Goal: Task Accomplishment & Management: Use online tool/utility

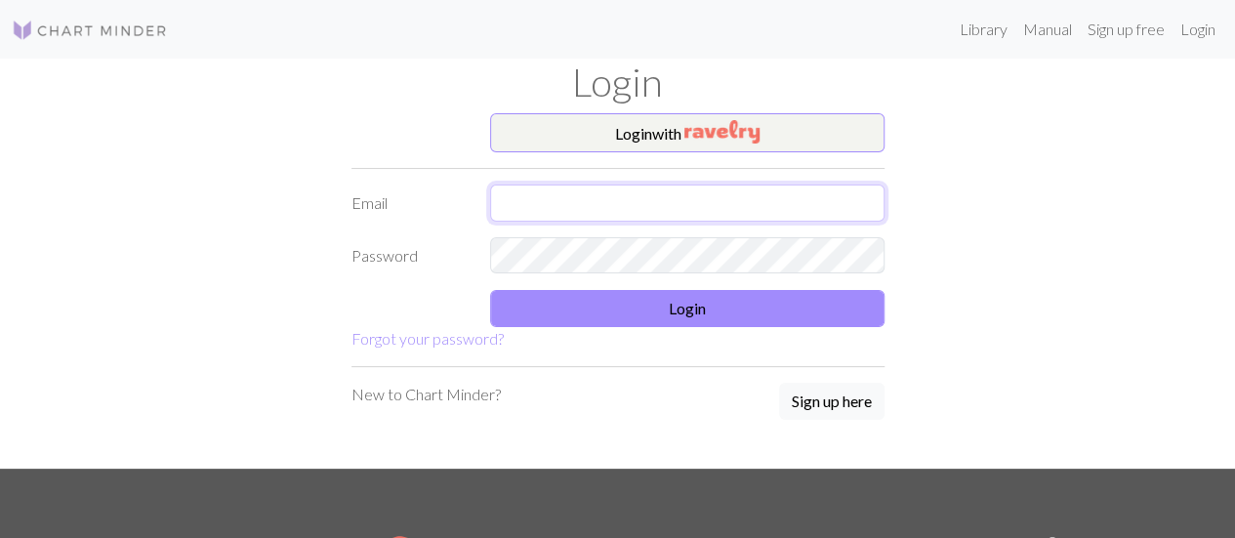
click at [652, 207] on input "text" at bounding box center [687, 202] width 394 height 37
type input "gealaaksonen@gmail.com"
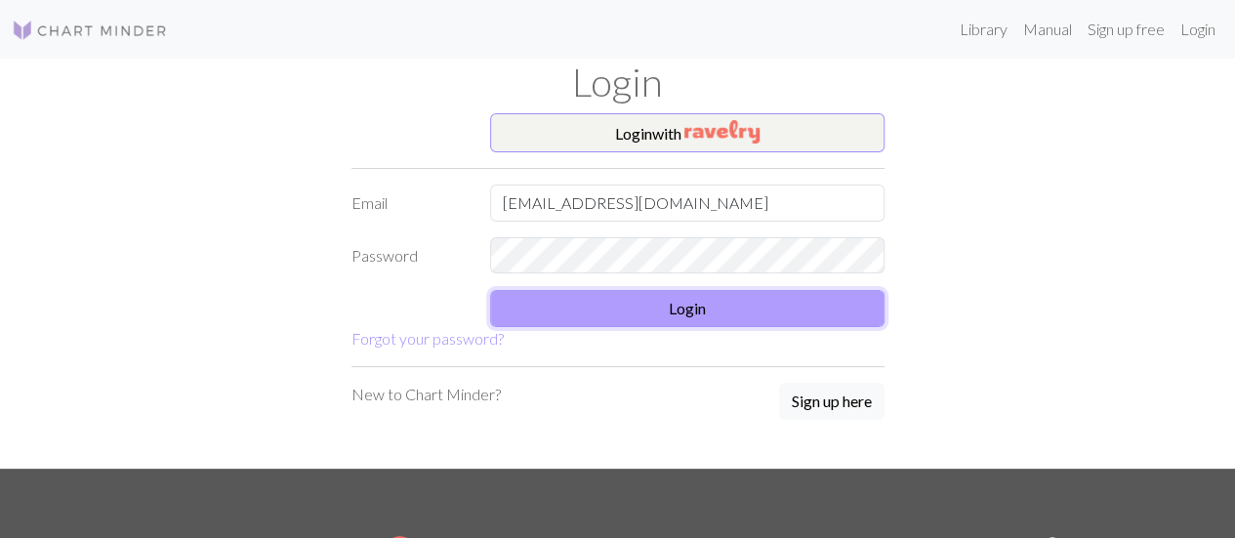
click at [570, 307] on button "Login" at bounding box center [687, 308] width 394 height 37
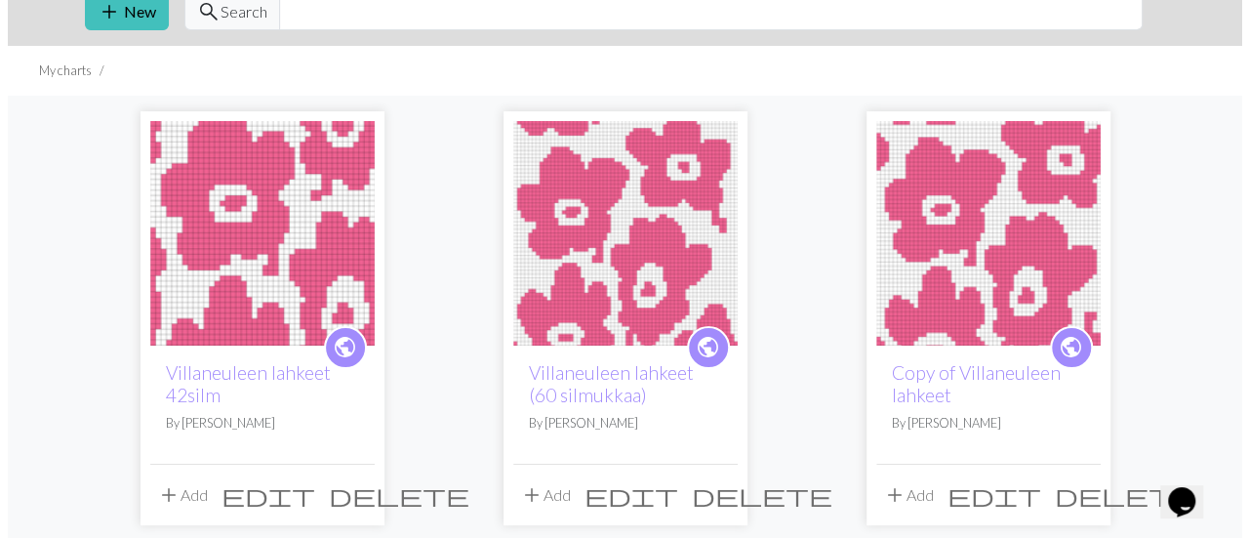
scroll to position [195, 0]
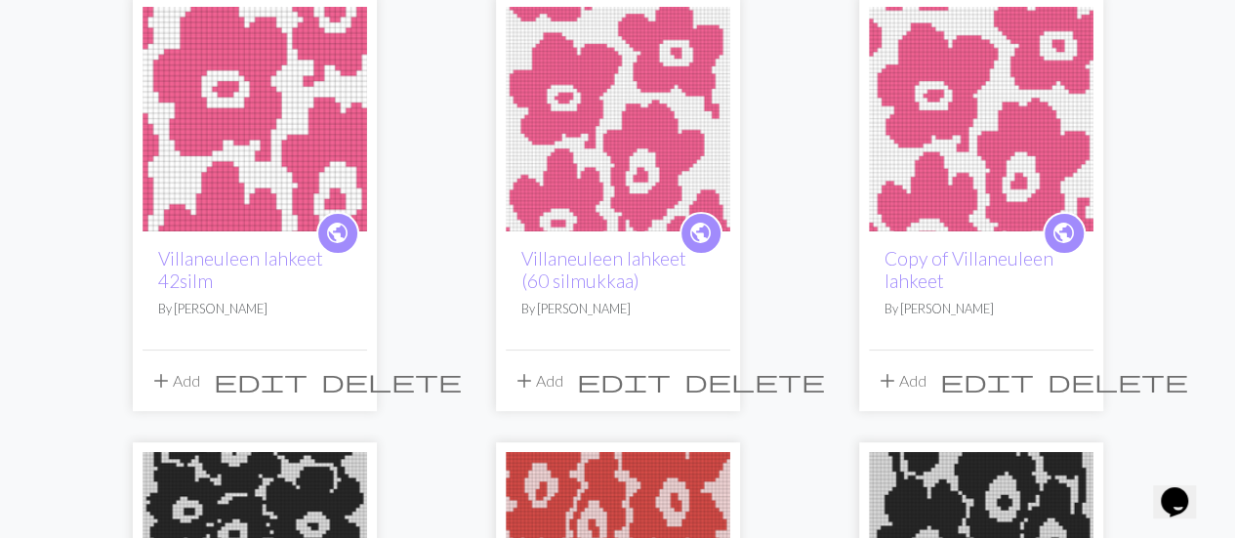
click at [1034, 376] on span "edit" at bounding box center [987, 380] width 94 height 27
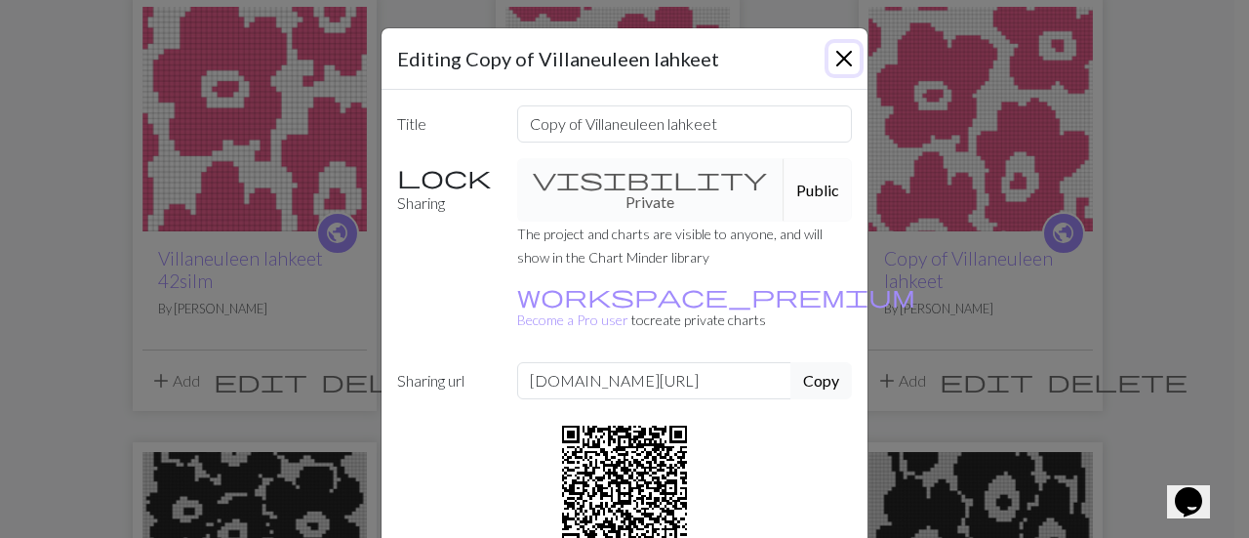
drag, startPoint x: 845, startPoint y: 64, endPoint x: 681, endPoint y: 1, distance: 175.8
click at [843, 63] on button "Close" at bounding box center [844, 58] width 31 height 31
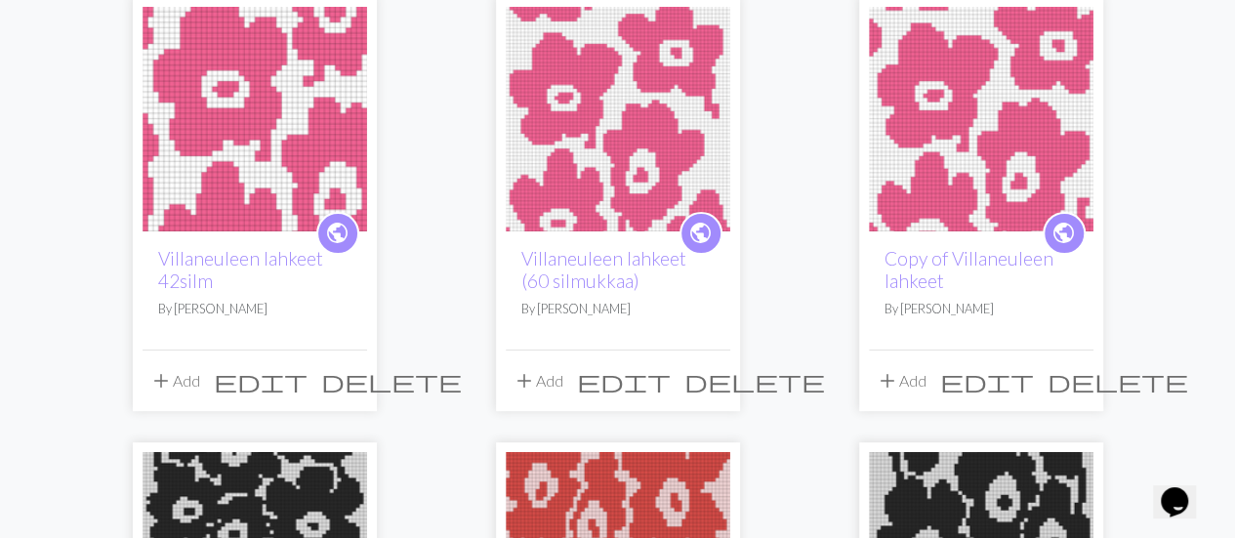
click at [670, 376] on span "edit" at bounding box center [624, 380] width 94 height 27
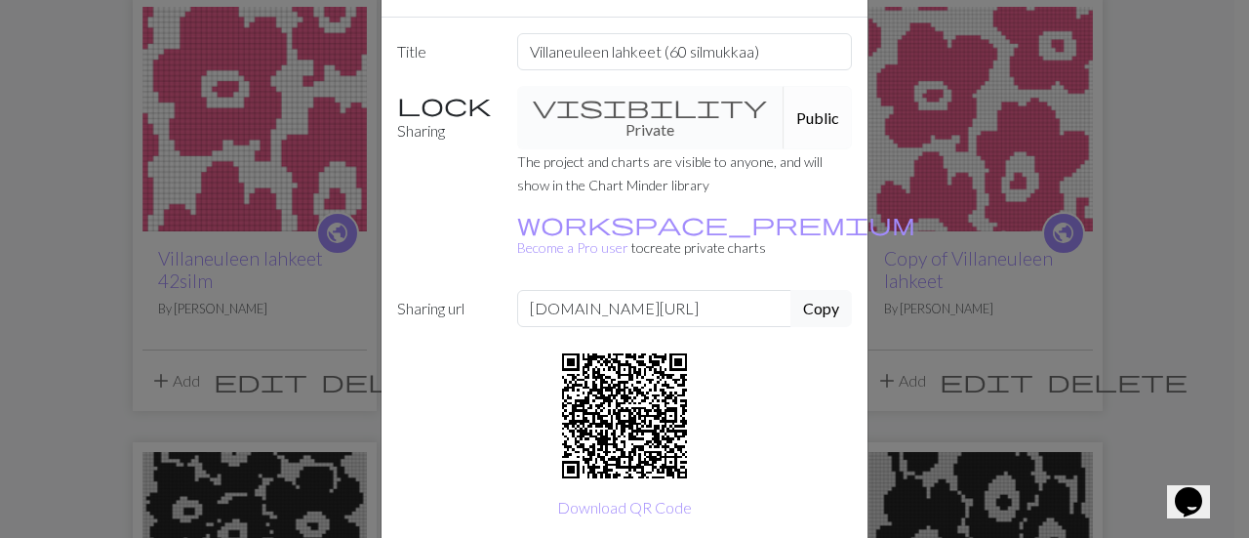
scroll to position [123, 0]
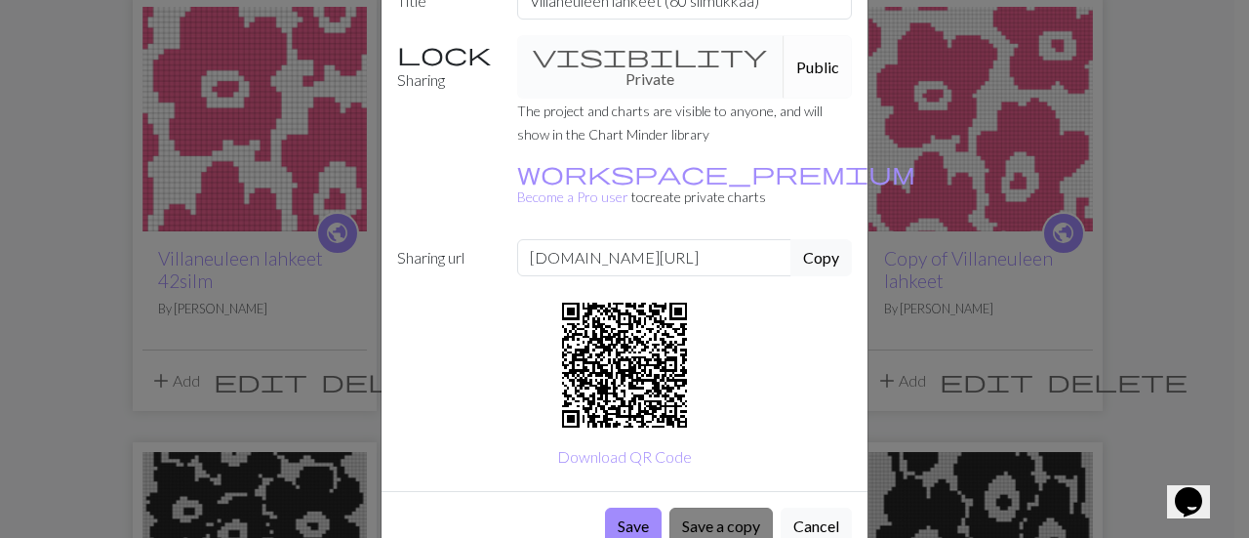
drag, startPoint x: 722, startPoint y: 493, endPoint x: 722, endPoint y: 479, distance: 13.7
click at [722, 507] on button "Save a copy" at bounding box center [720, 525] width 103 height 37
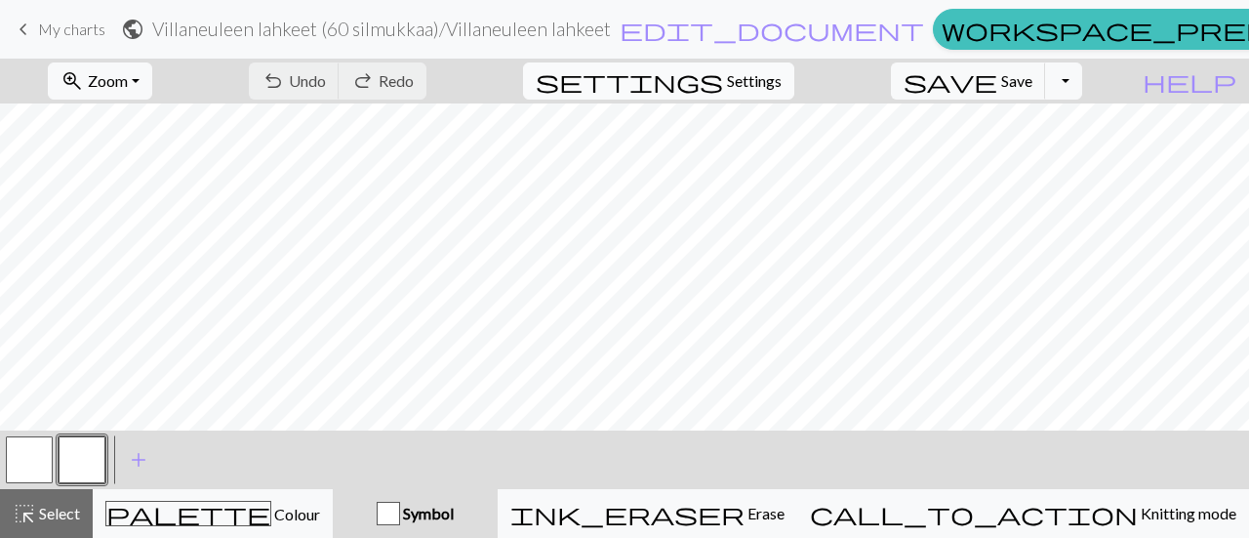
click at [782, 81] on span "Settings" at bounding box center [754, 80] width 55 height 23
select select "aran"
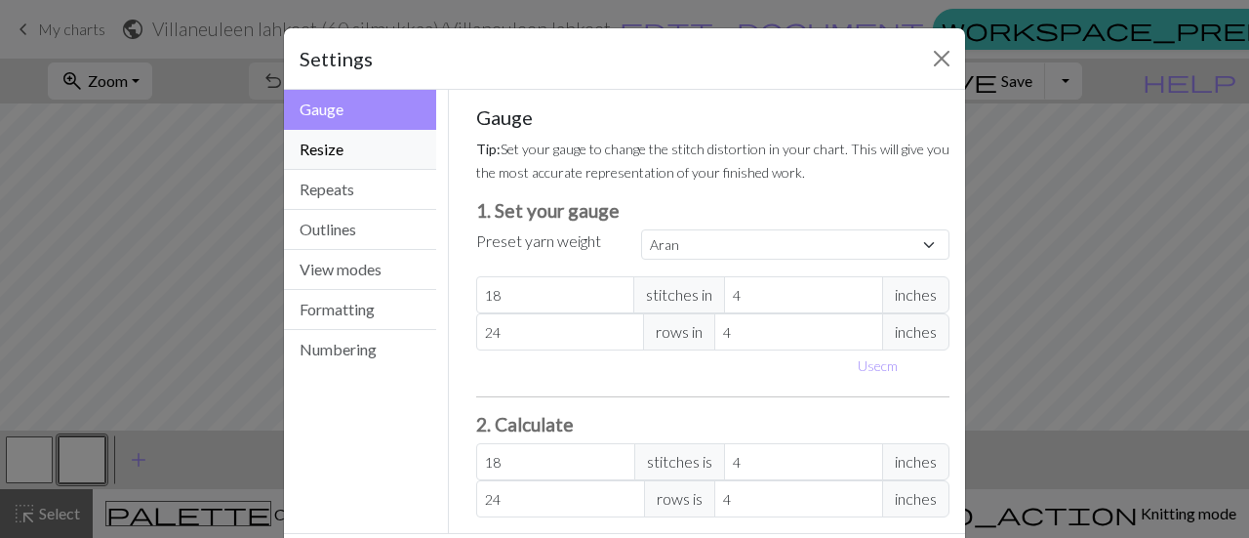
click at [342, 157] on button "Resize" at bounding box center [360, 150] width 152 height 40
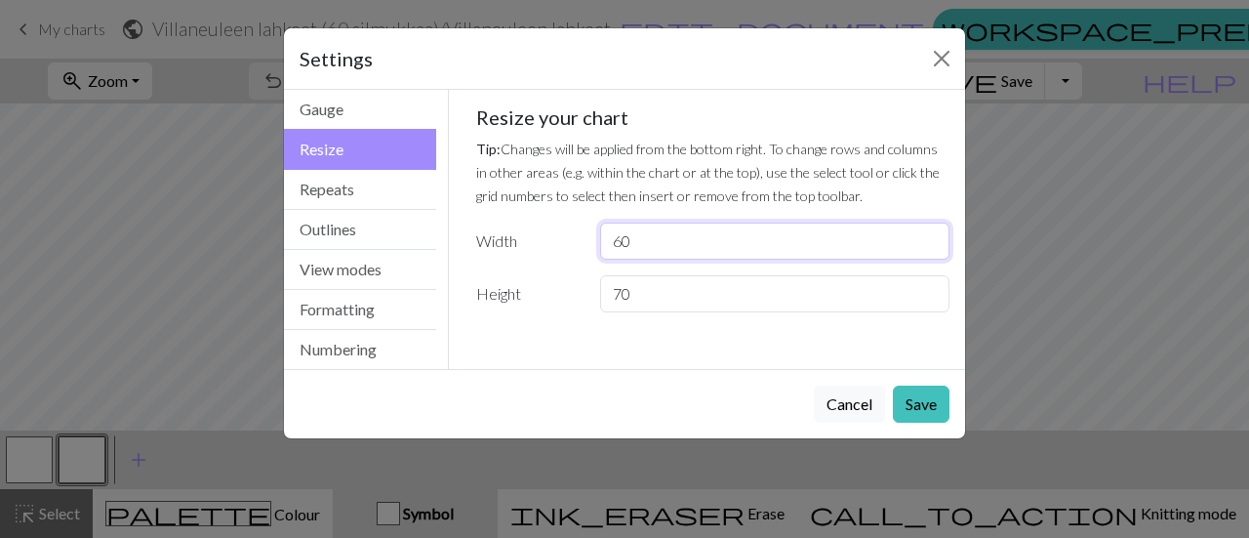
click at [737, 239] on input "60" at bounding box center [774, 241] width 349 height 37
click at [945, 69] on button "Close" at bounding box center [941, 58] width 31 height 31
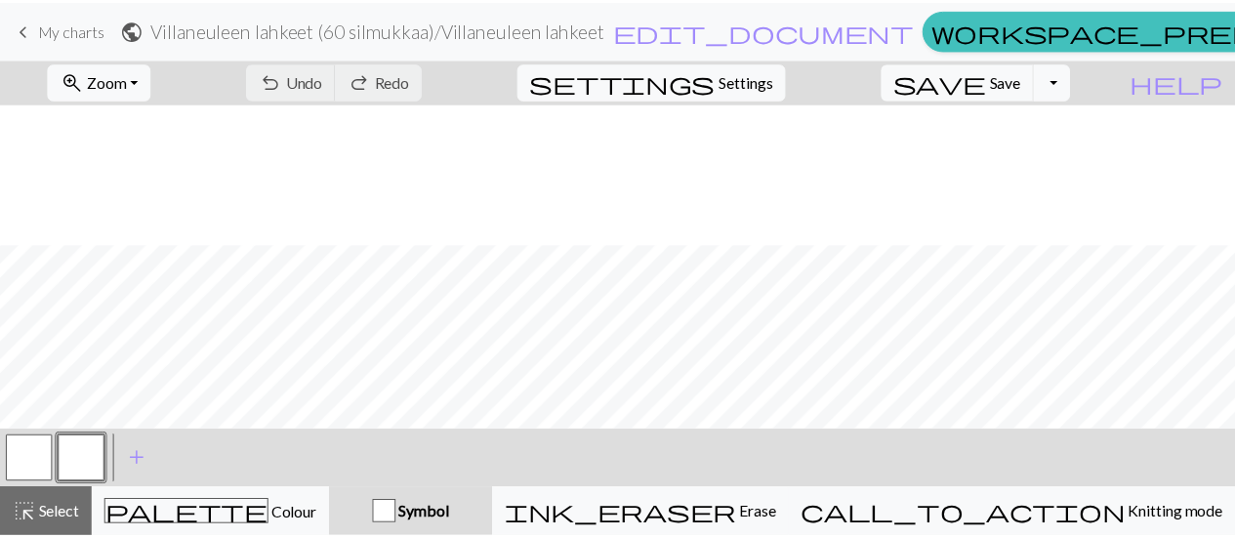
scroll to position [438, 0]
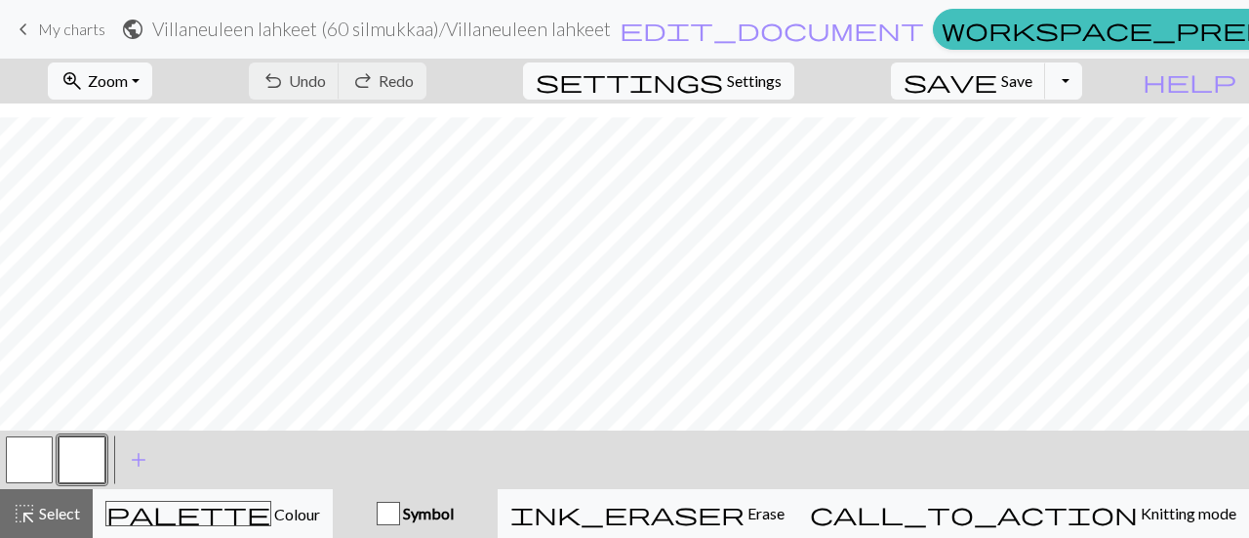
click at [59, 31] on span "My charts" at bounding box center [71, 29] width 67 height 19
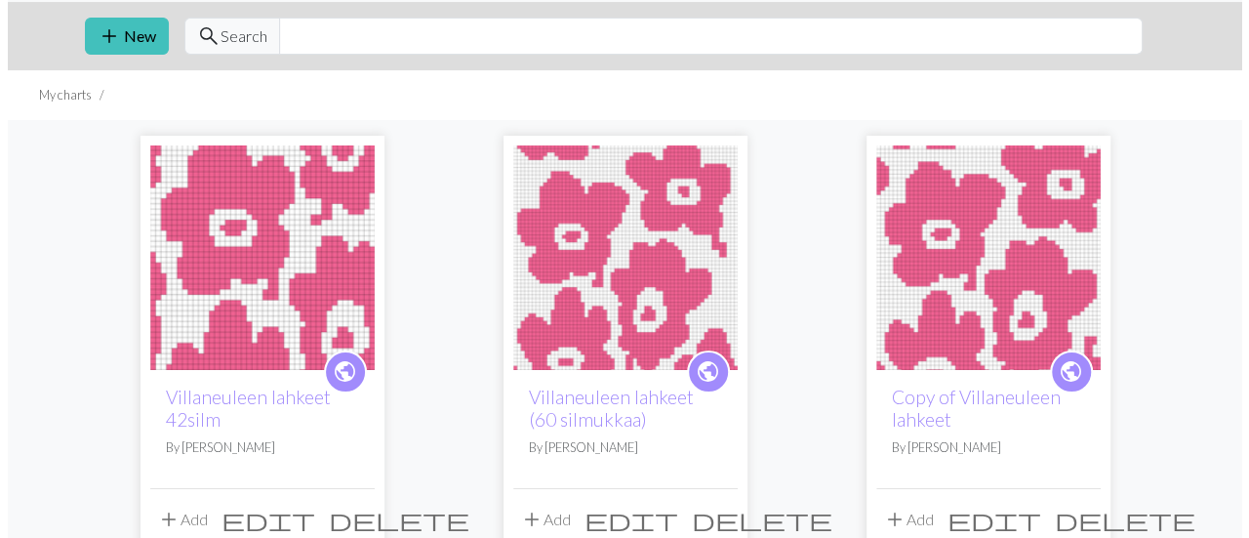
scroll to position [195, 0]
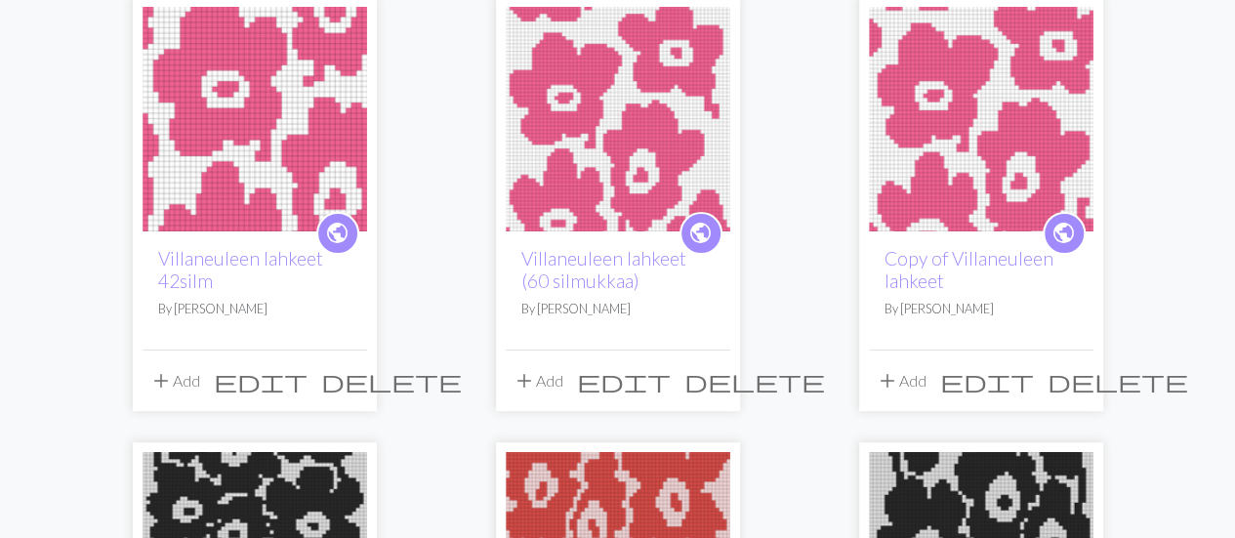
click at [1034, 385] on span "edit" at bounding box center [987, 380] width 94 height 27
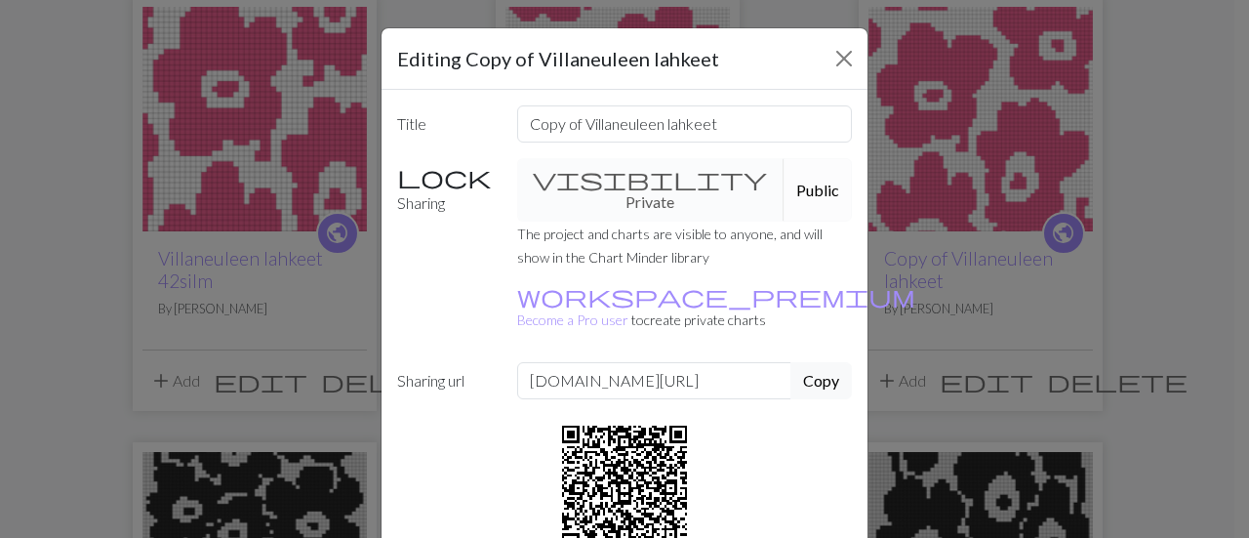
scroll to position [123, 0]
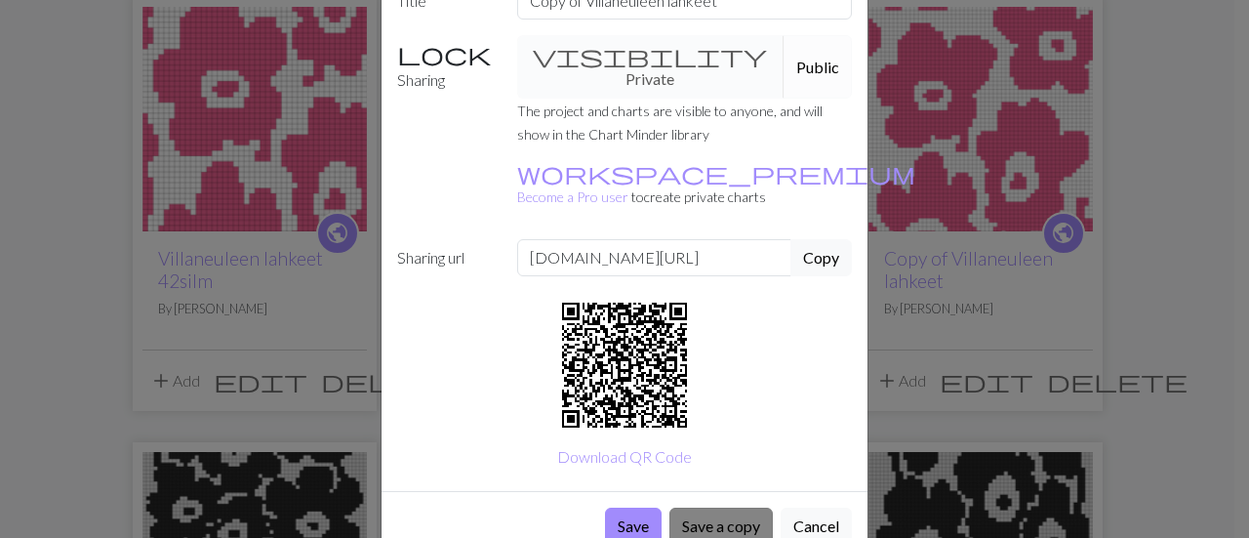
click at [746, 507] on button "Save a copy" at bounding box center [720, 525] width 103 height 37
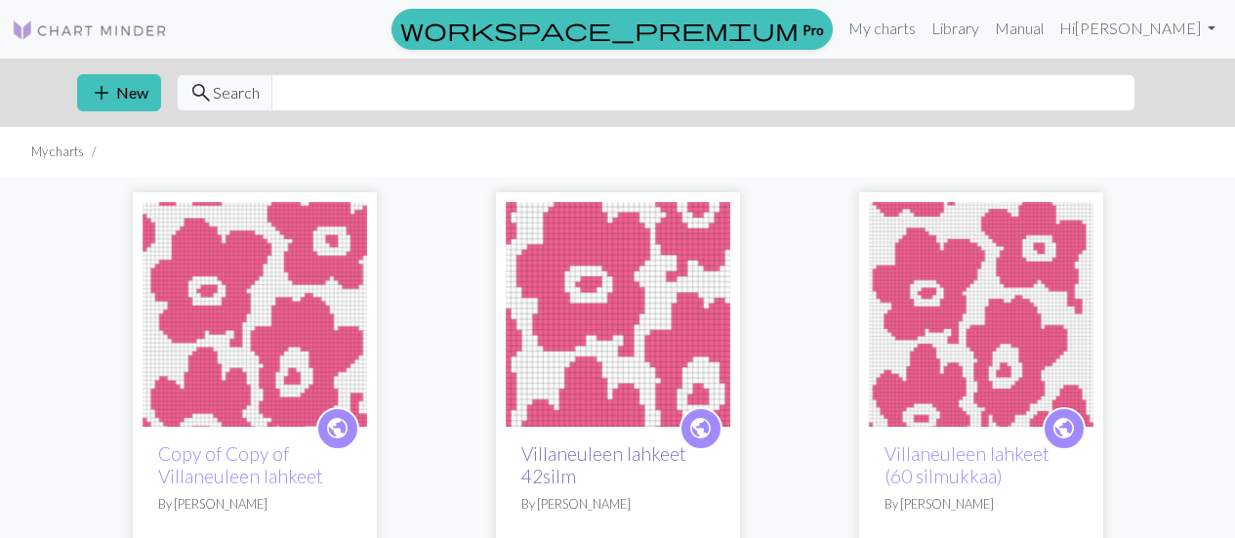
scroll to position [195, 0]
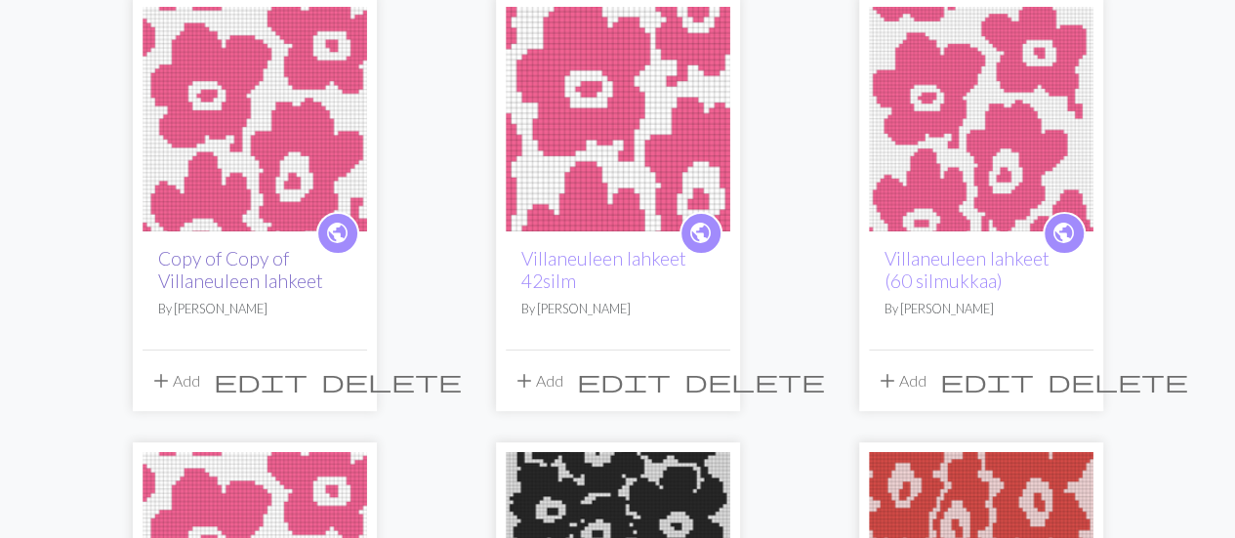
click at [272, 270] on link "Copy of Copy of Villaneuleen lahkeet" at bounding box center [240, 269] width 165 height 45
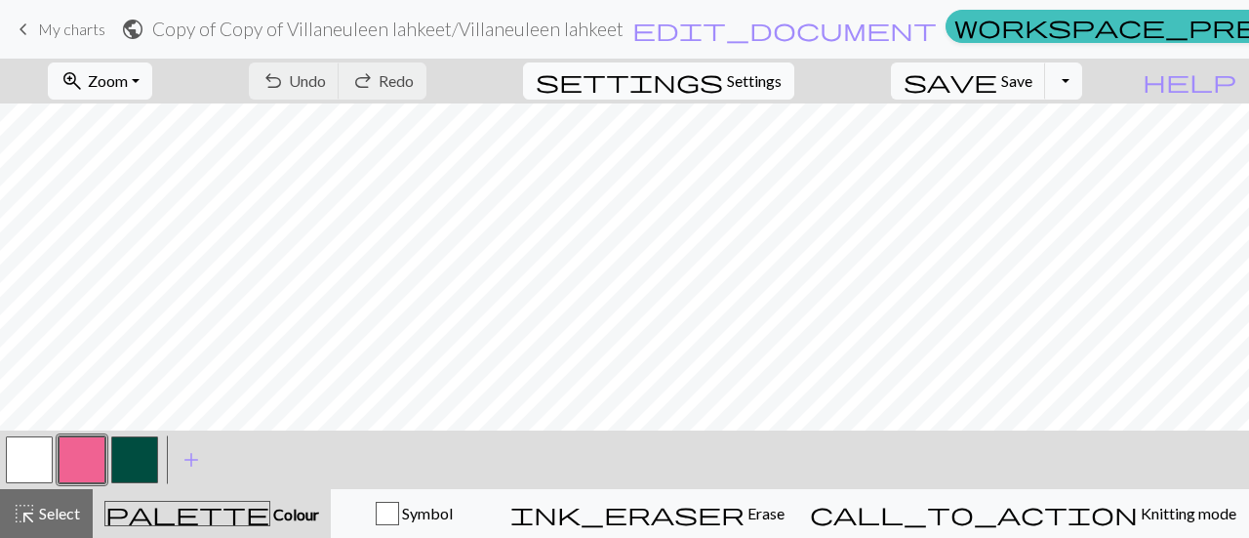
drag, startPoint x: 828, startPoint y: 74, endPoint x: 804, endPoint y: 79, distance: 23.9
click at [809, 74] on div "settings Settings" at bounding box center [658, 81] width 301 height 45
click at [782, 80] on span "Settings" at bounding box center [754, 80] width 55 height 23
select select "aran"
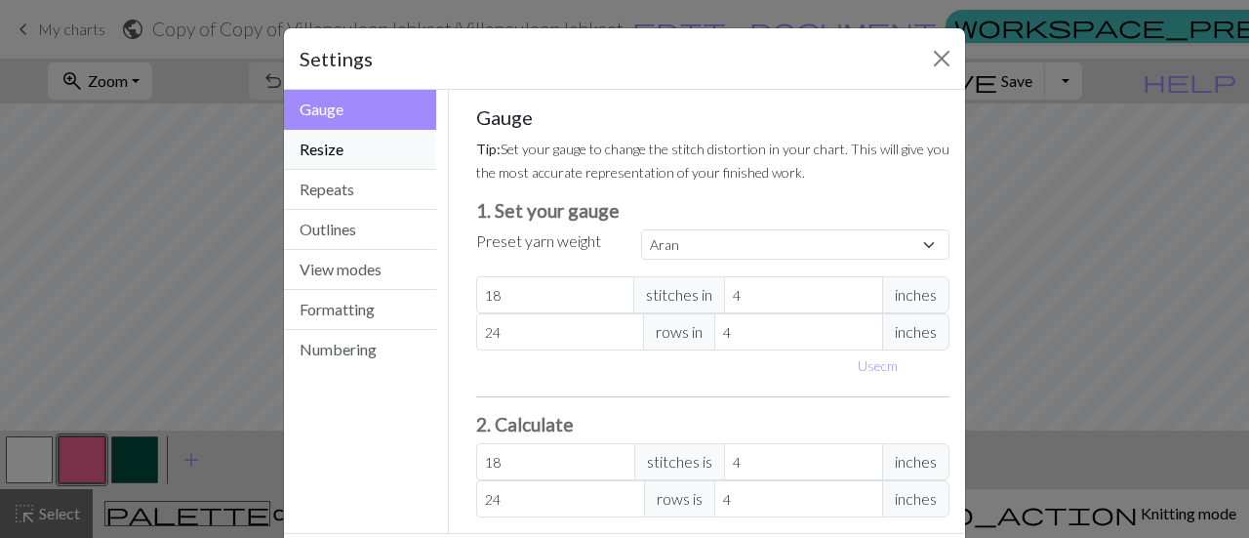
click at [357, 151] on button "Resize" at bounding box center [360, 150] width 152 height 40
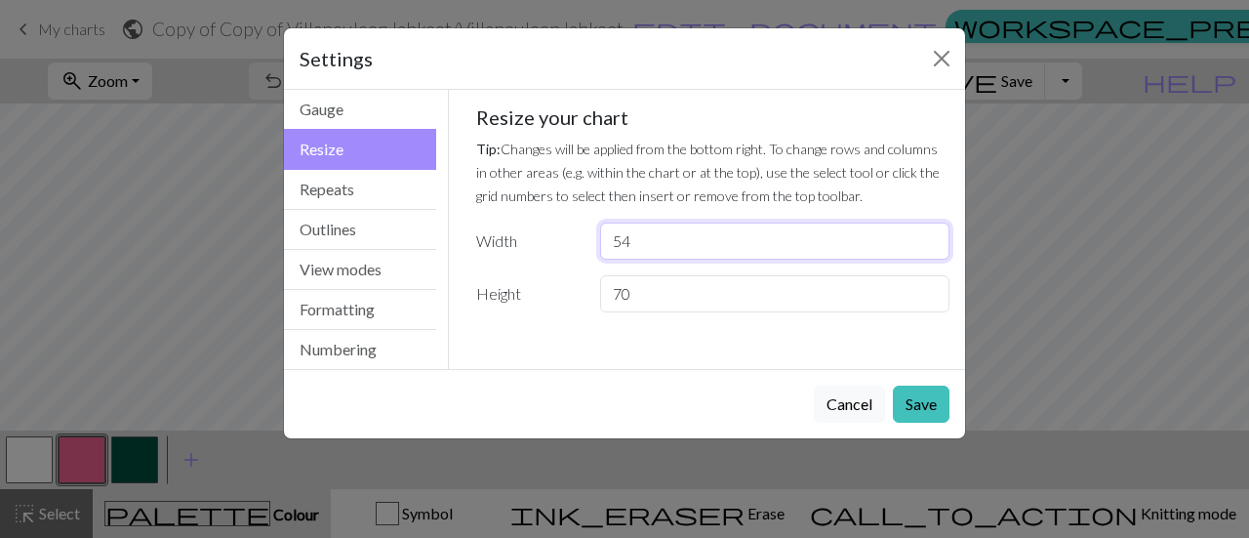
click at [725, 237] on input "54" at bounding box center [774, 241] width 349 height 37
type input "5"
type input "48"
click at [929, 402] on button "Save" at bounding box center [921, 403] width 57 height 37
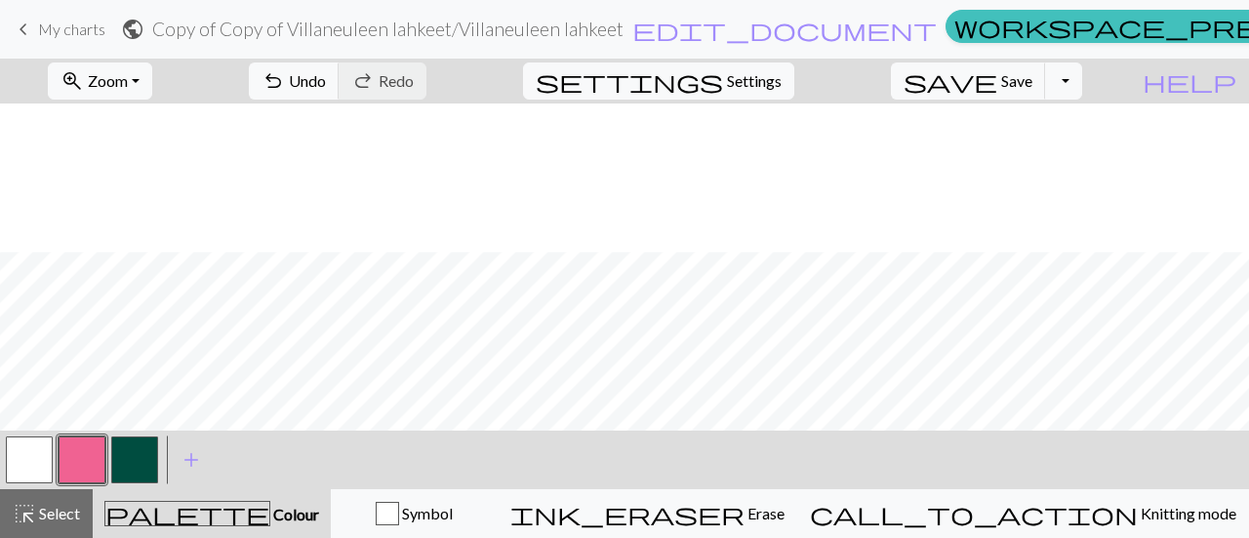
scroll to position [438, 0]
click at [26, 458] on button "button" at bounding box center [29, 459] width 47 height 47
click at [96, 452] on button "button" at bounding box center [82, 459] width 47 height 47
click at [41, 444] on button "button" at bounding box center [29, 459] width 47 height 47
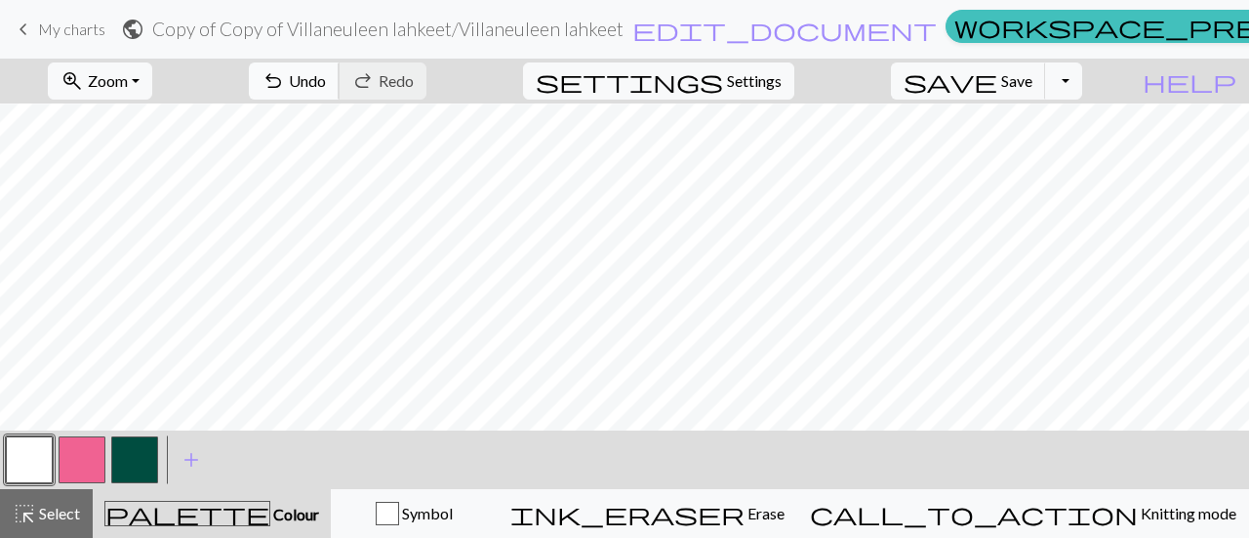
click at [326, 80] on span "Undo" at bounding box center [307, 80] width 37 height 19
click at [94, 456] on button "button" at bounding box center [82, 459] width 47 height 47
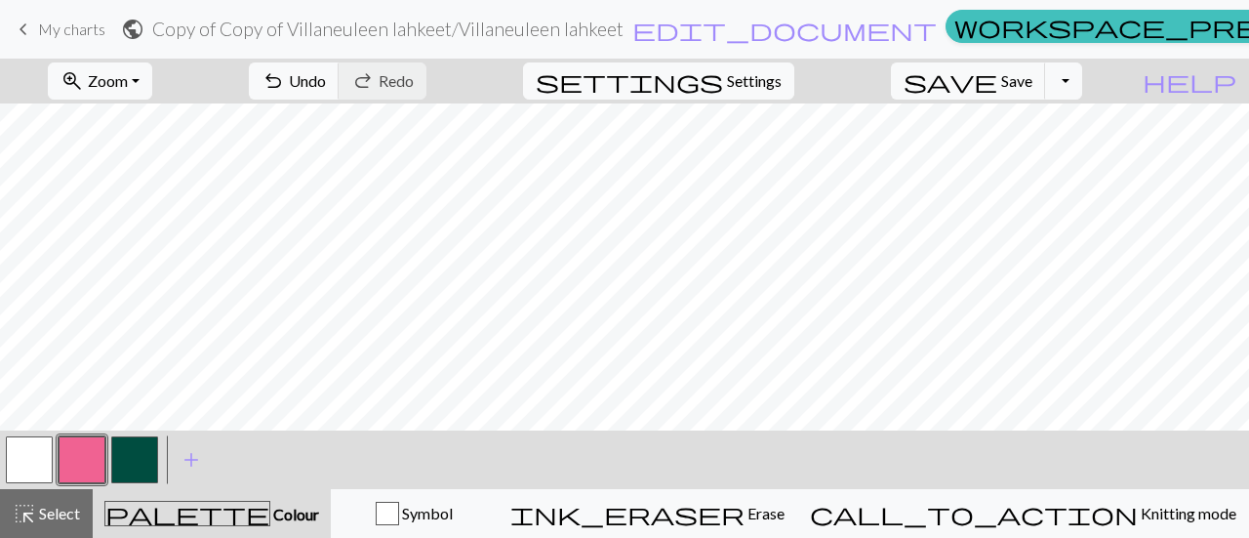
click at [49, 459] on button "button" at bounding box center [29, 459] width 47 height 47
click at [70, 454] on button "button" at bounding box center [82, 459] width 47 height 47
click at [22, 464] on button "button" at bounding box center [29, 459] width 47 height 47
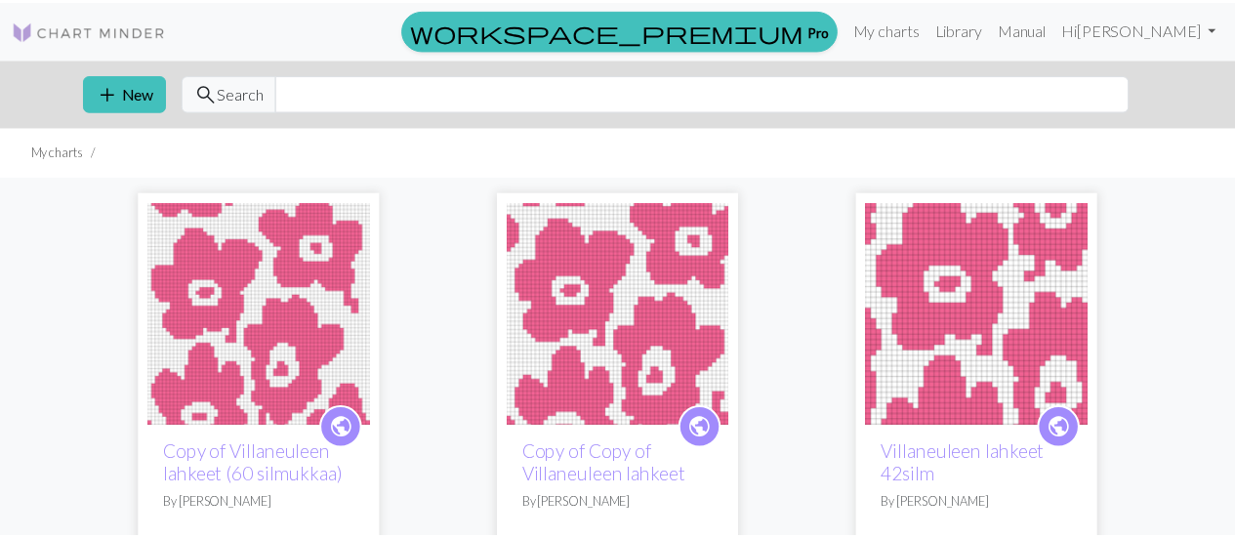
scroll to position [195, 0]
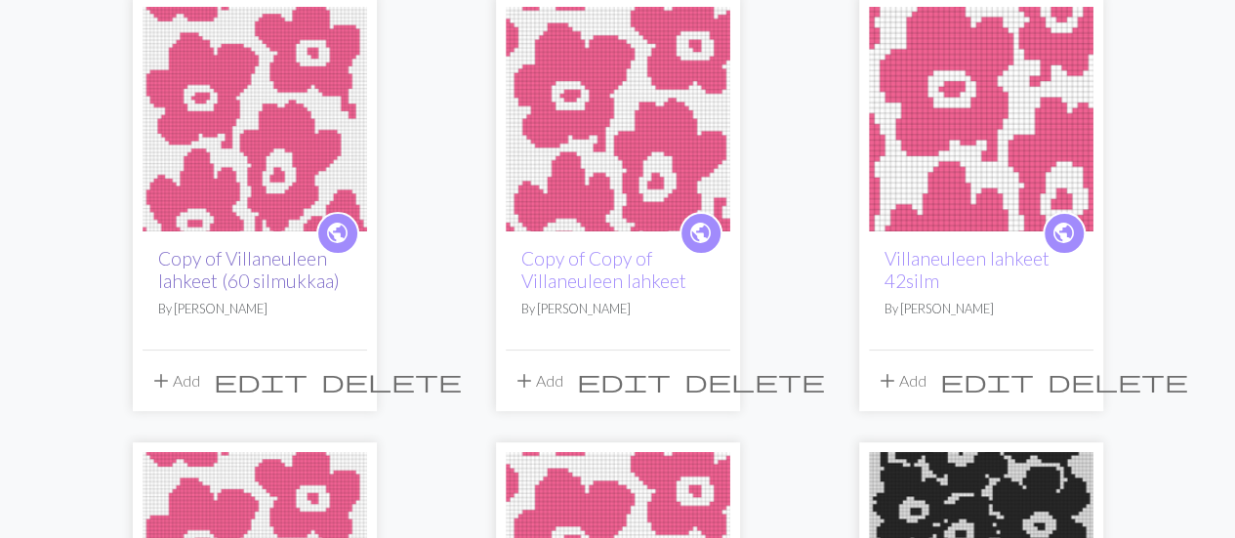
click at [263, 284] on link "Copy of Villaneuleen lahkeet (60 silmukkaa)" at bounding box center [249, 269] width 182 height 45
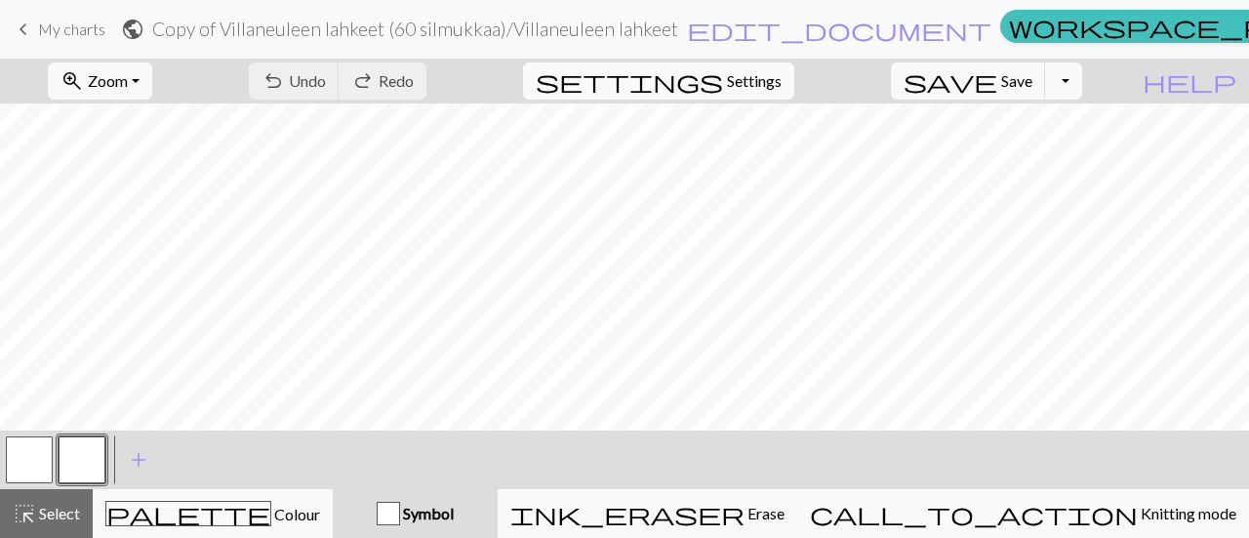
click at [782, 75] on span "Settings" at bounding box center [754, 80] width 55 height 23
select select "aran"
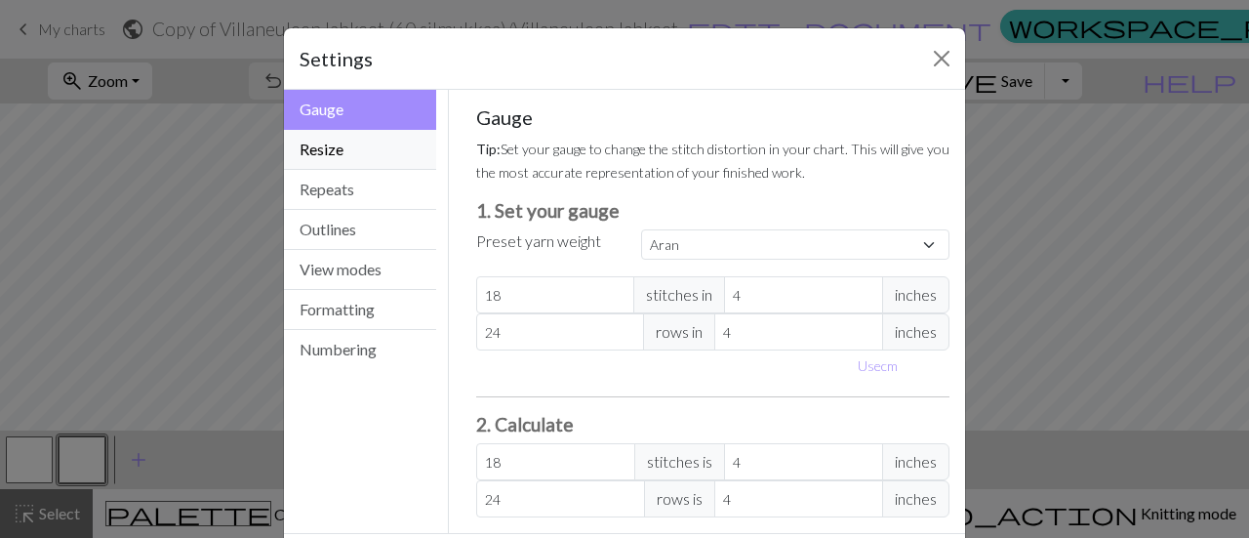
click at [390, 164] on button "Resize" at bounding box center [360, 150] width 152 height 40
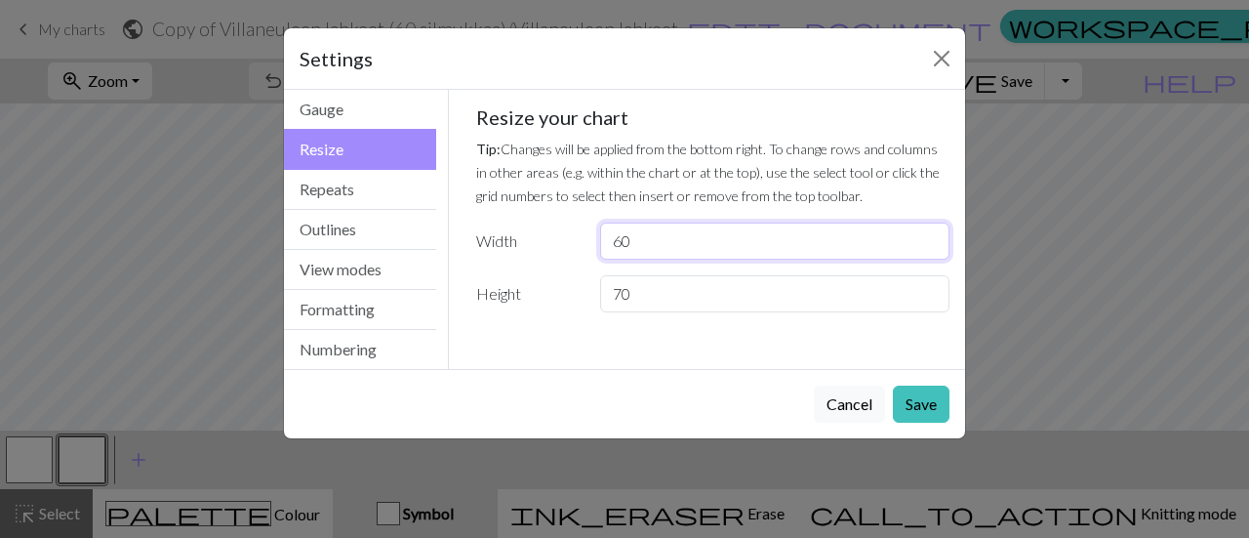
click at [716, 245] on input "60" at bounding box center [774, 241] width 349 height 37
drag, startPoint x: 708, startPoint y: 245, endPoint x: 697, endPoint y: 243, distance: 10.9
click at [697, 243] on input "60" at bounding box center [774, 241] width 349 height 37
drag, startPoint x: 697, startPoint y: 242, endPoint x: 493, endPoint y: 218, distance: 205.4
click at [513, 219] on div "Resize your chart Tip: Changes will be applied from the bottom right. To change…" at bounding box center [713, 208] width 474 height 207
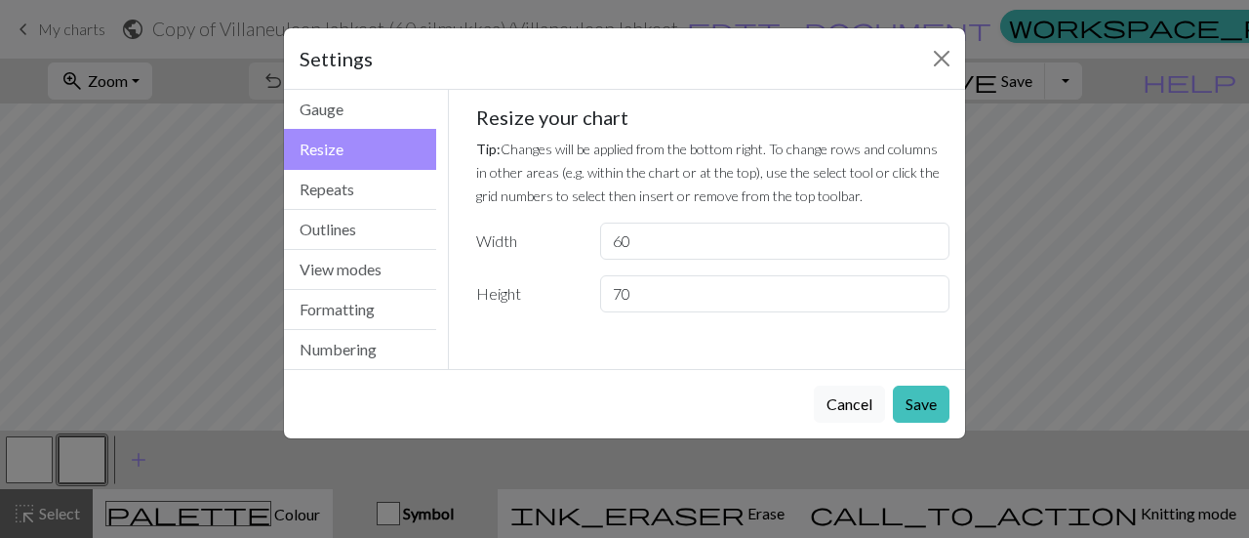
click at [493, 218] on div "Resize your chart Tip: Changes will be applied from the bottom right. To change…" at bounding box center [713, 208] width 474 height 207
click at [669, 223] on input "60" at bounding box center [774, 241] width 349 height 37
type input "6"
type input "48"
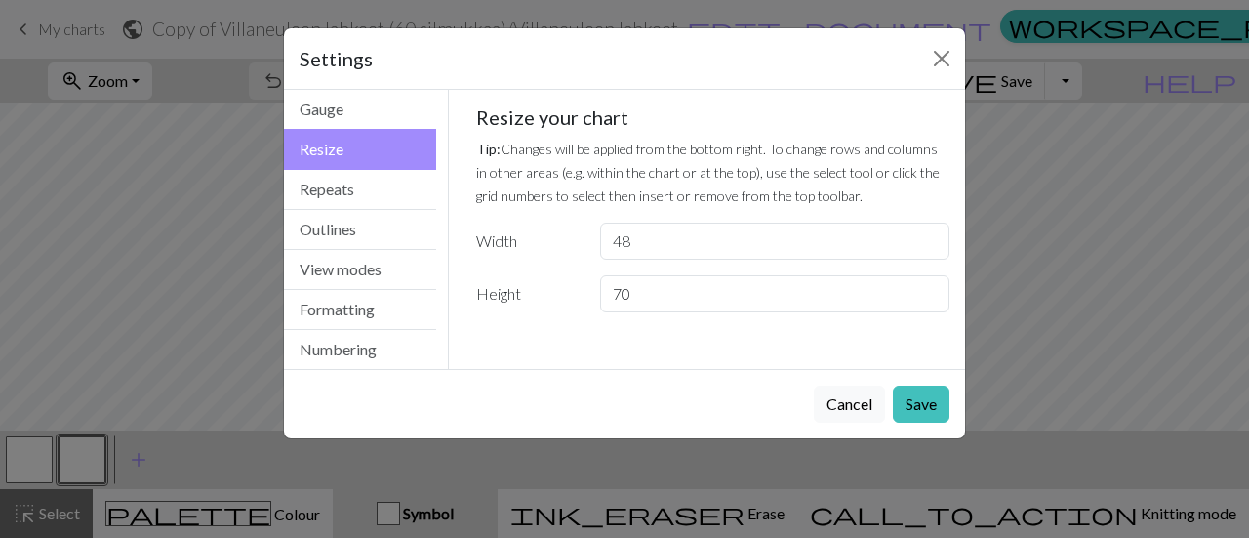
click at [954, 405] on div "Cancel Save" at bounding box center [624, 403] width 681 height 69
click at [943, 408] on button "Save" at bounding box center [921, 403] width 57 height 37
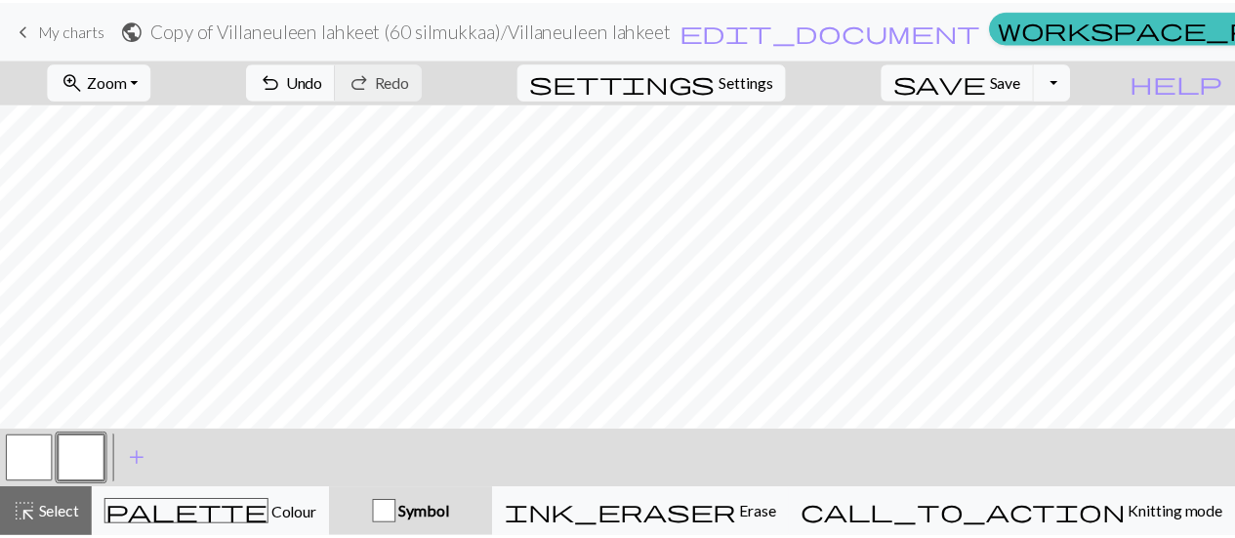
scroll to position [390, 0]
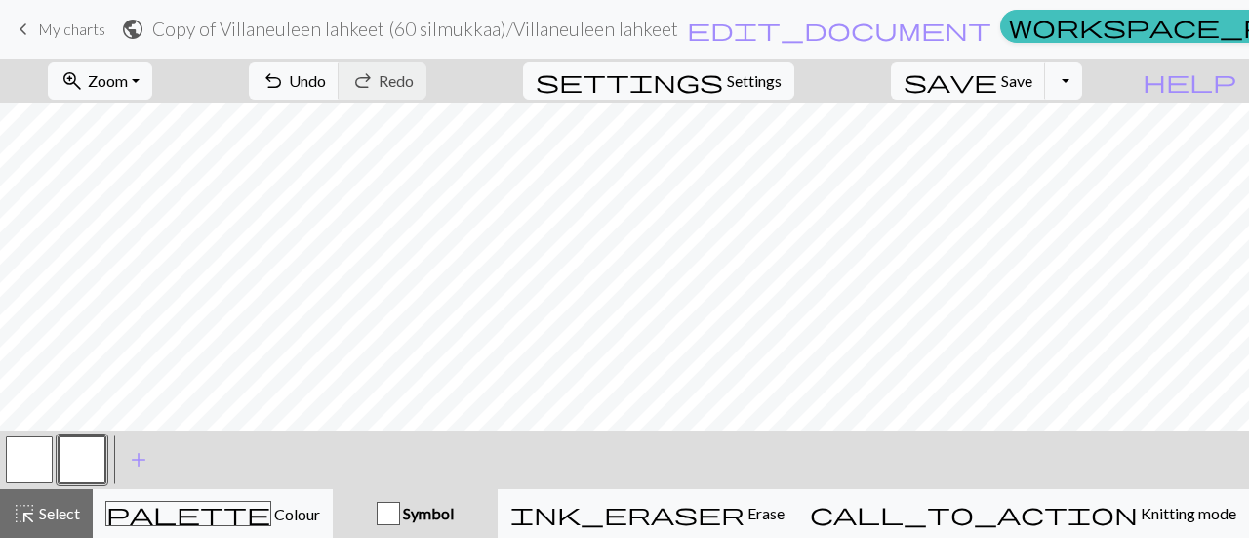
click at [80, 24] on span "My charts" at bounding box center [71, 29] width 67 height 19
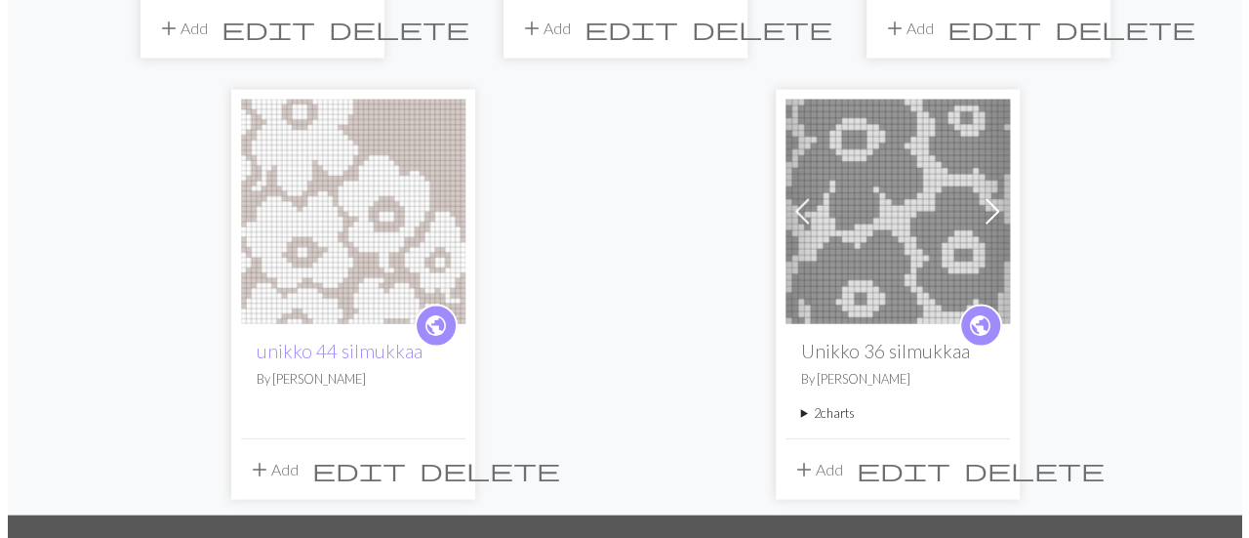
scroll to position [1952, 0]
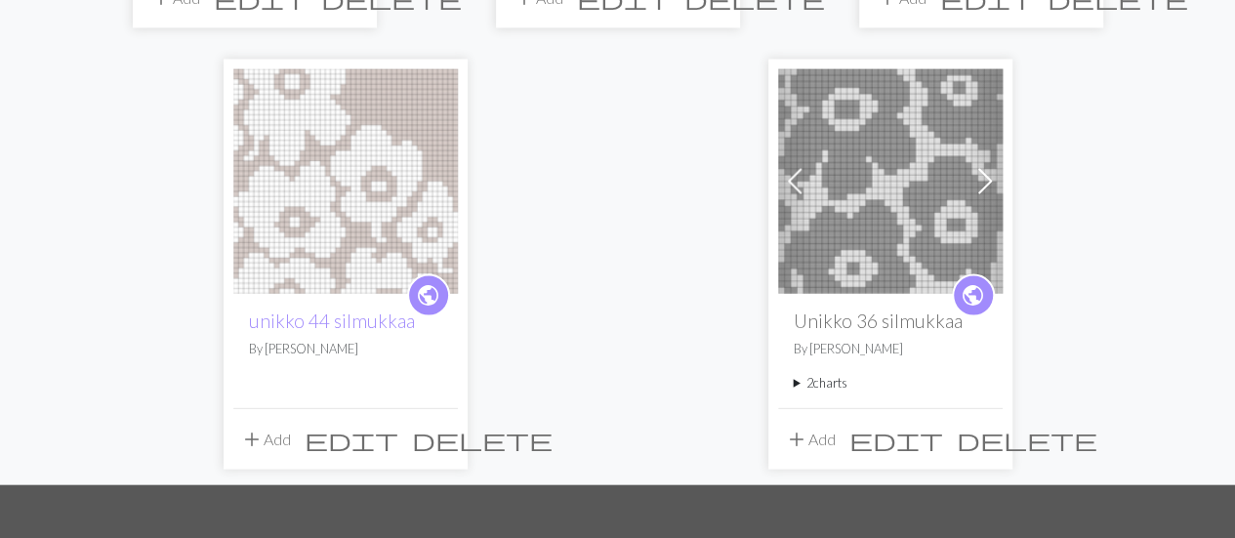
click at [932, 428] on button "edit" at bounding box center [895, 439] width 107 height 37
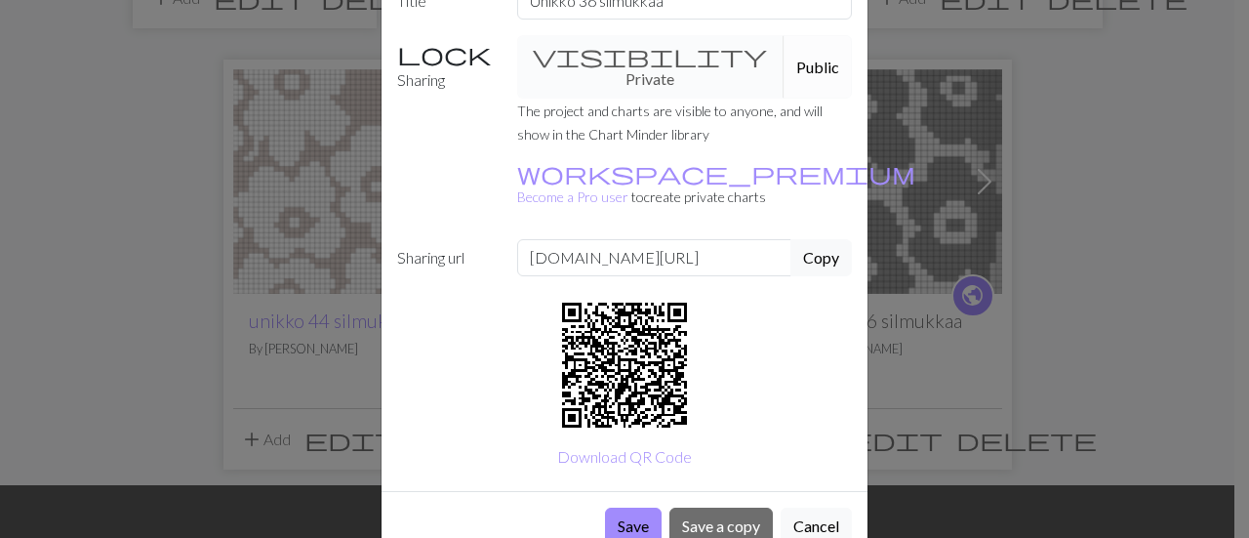
scroll to position [123, 0]
click at [718, 507] on button "Save a copy" at bounding box center [720, 525] width 103 height 37
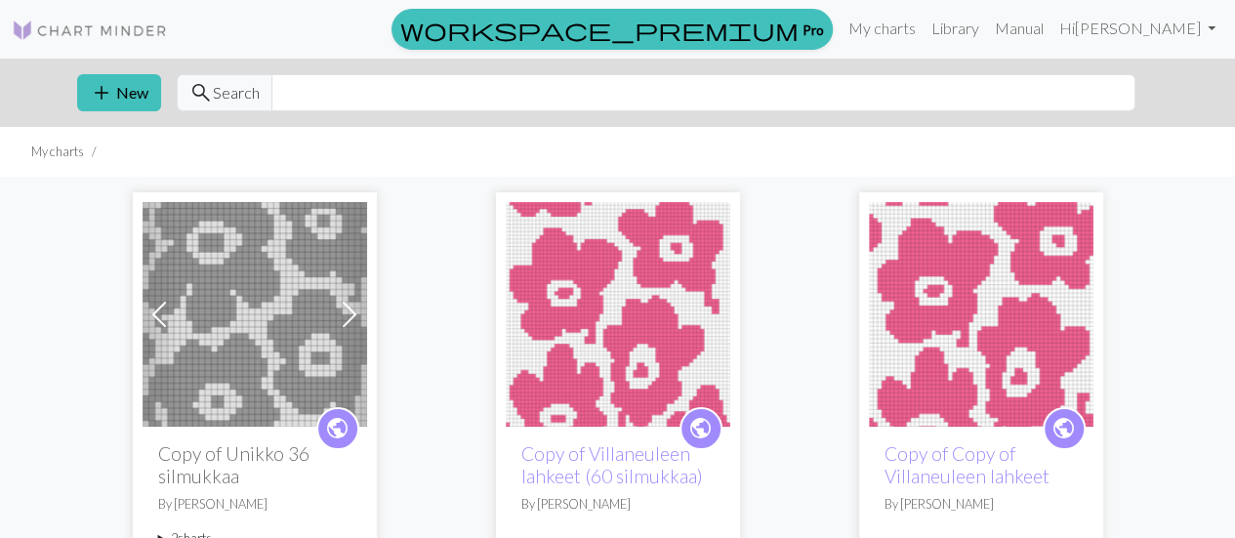
click at [169, 308] on span at bounding box center [158, 314] width 31 height 31
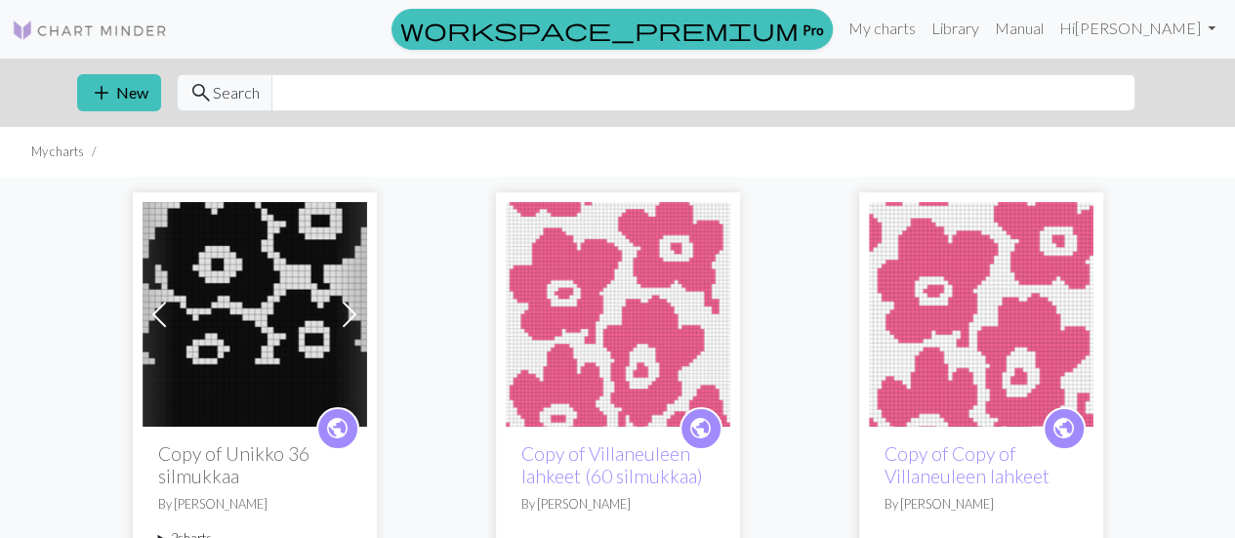
click at [176, 305] on img at bounding box center [254, 314] width 224 height 224
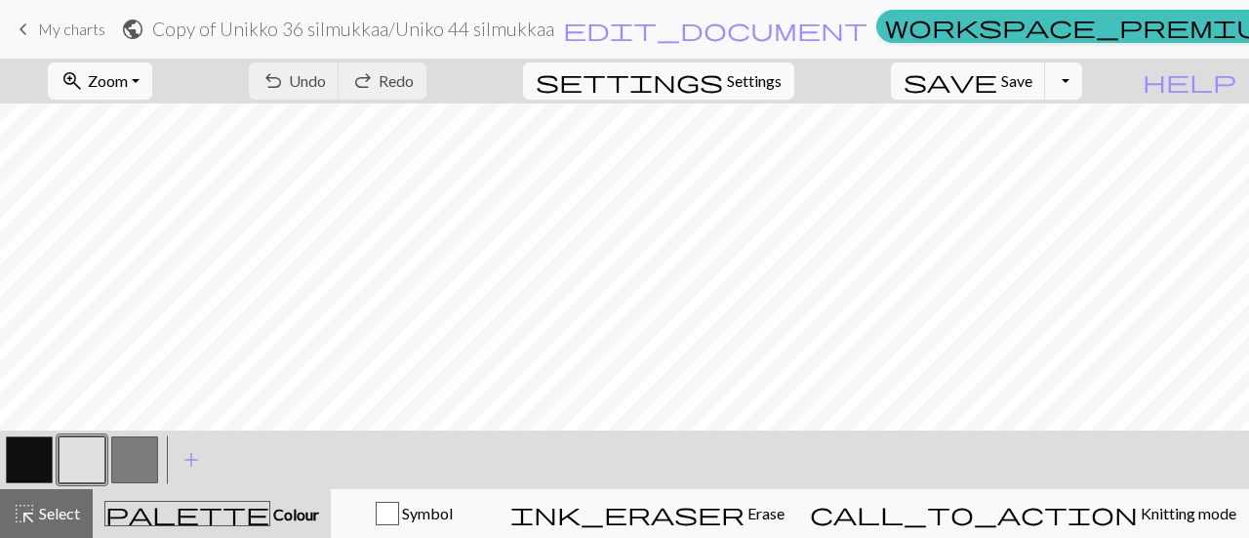
click at [23, 16] on span "keyboard_arrow_left" at bounding box center [23, 29] width 23 height 27
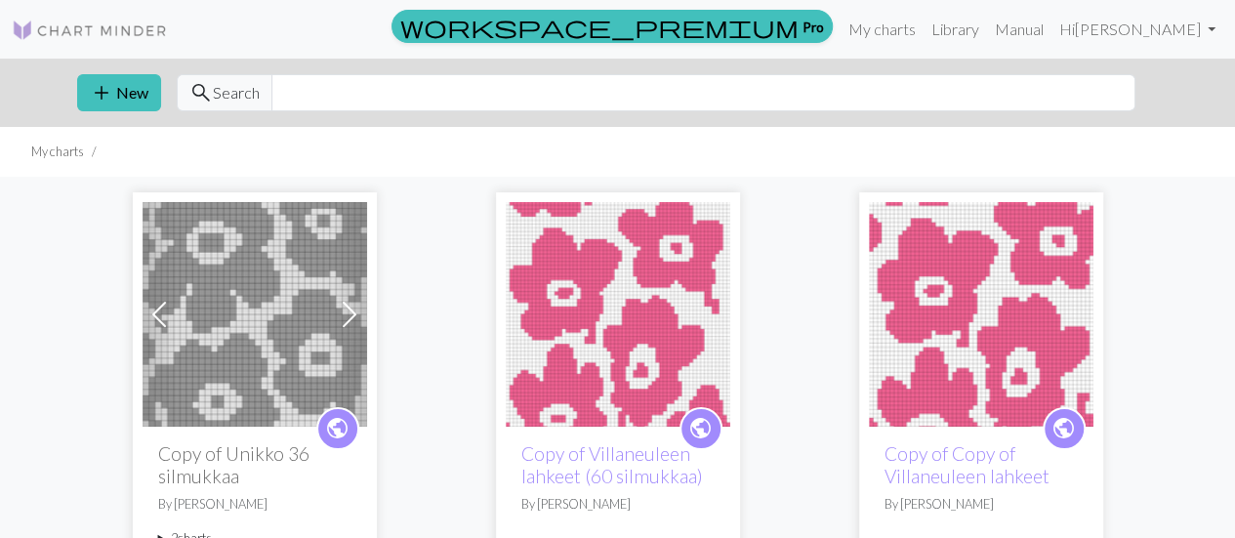
click at [222, 298] on img at bounding box center [254, 314] width 224 height 224
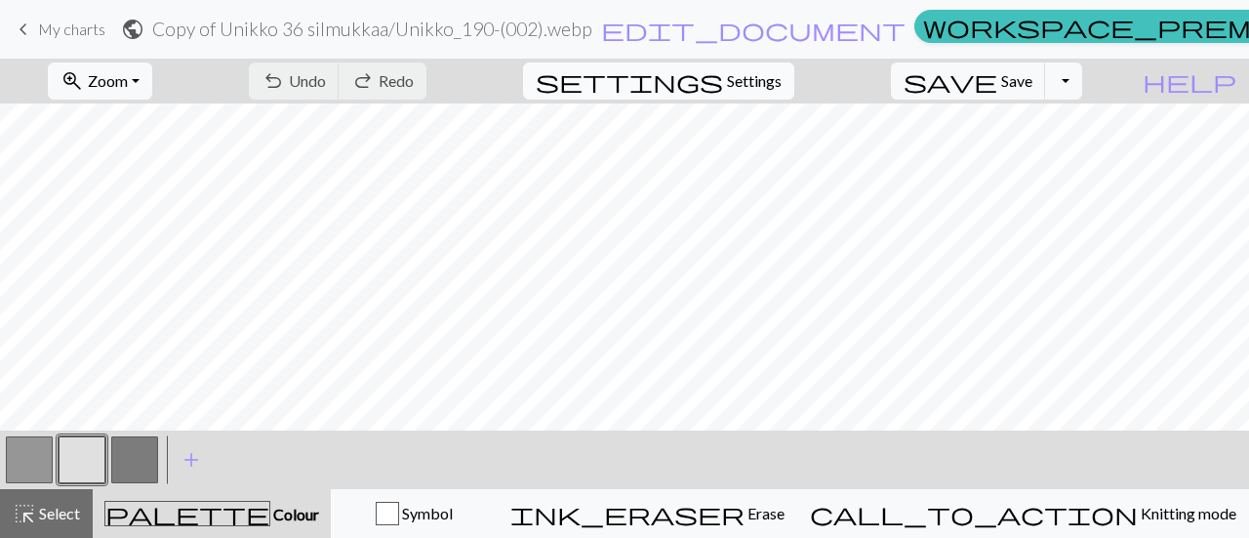
click at [770, 79] on span "Settings" at bounding box center [754, 80] width 55 height 23
select select "aran"
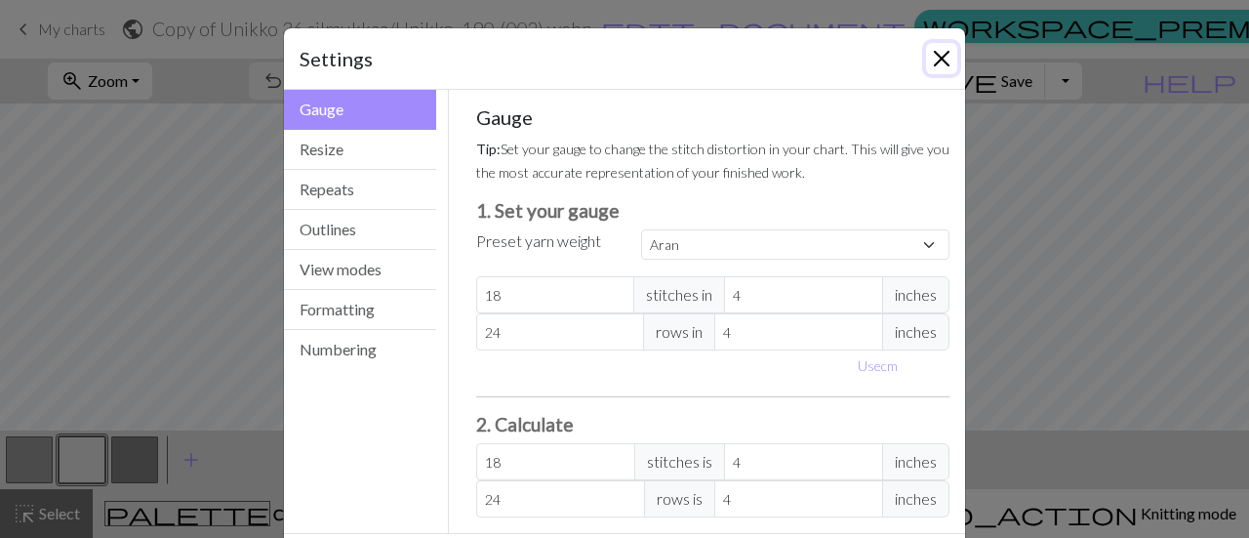
click at [928, 52] on button "Close" at bounding box center [941, 58] width 31 height 31
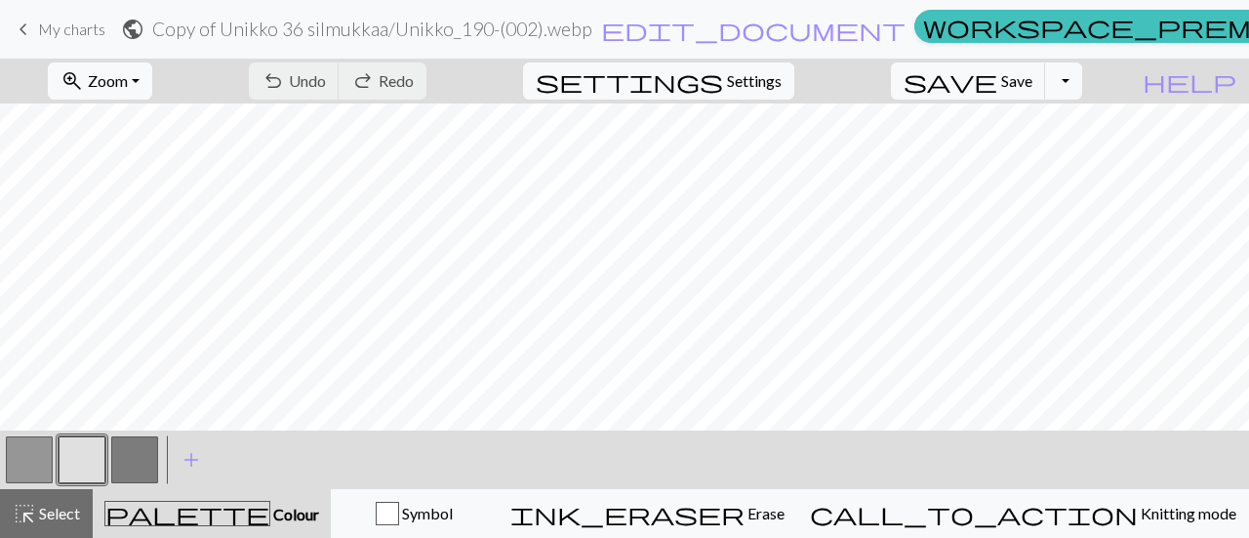
click at [76, 33] on span "My charts" at bounding box center [71, 29] width 67 height 19
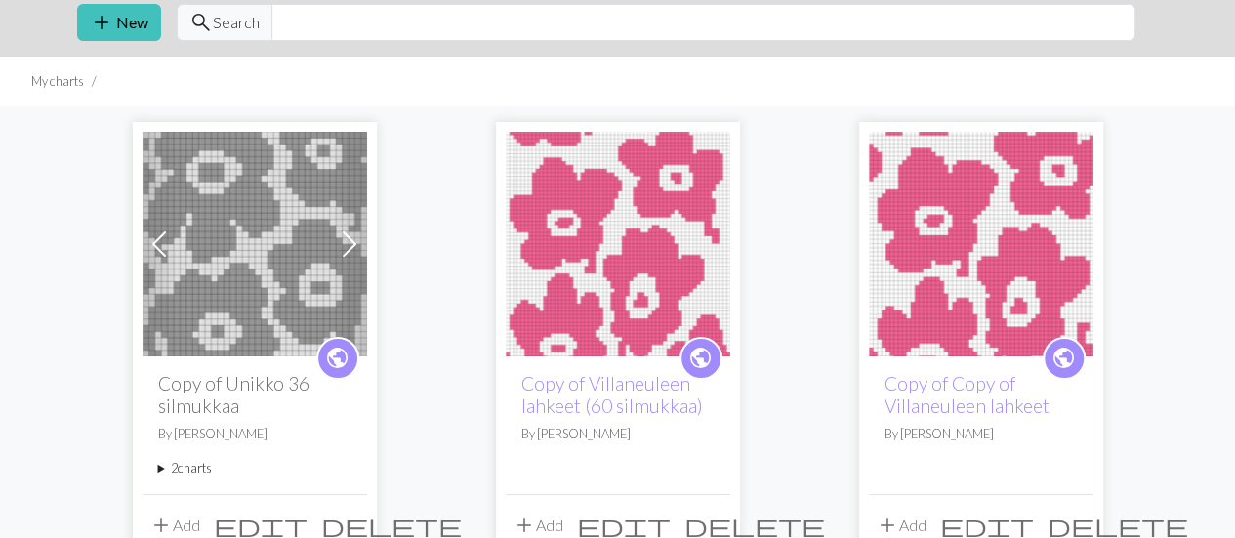
scroll to position [98, 0]
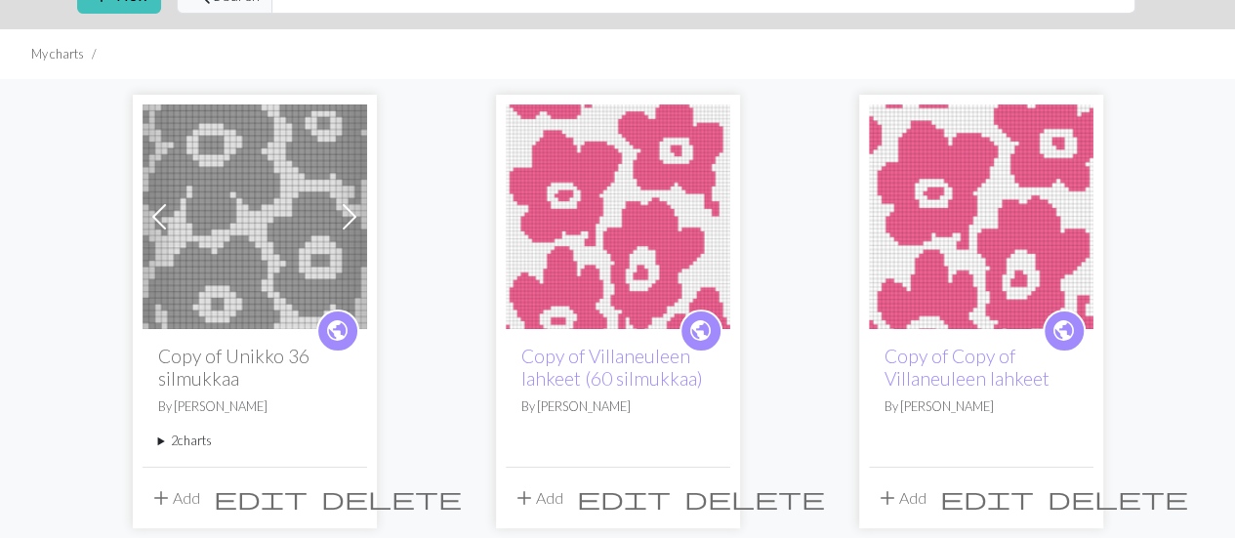
click at [345, 485] on span "delete" at bounding box center [391, 497] width 141 height 27
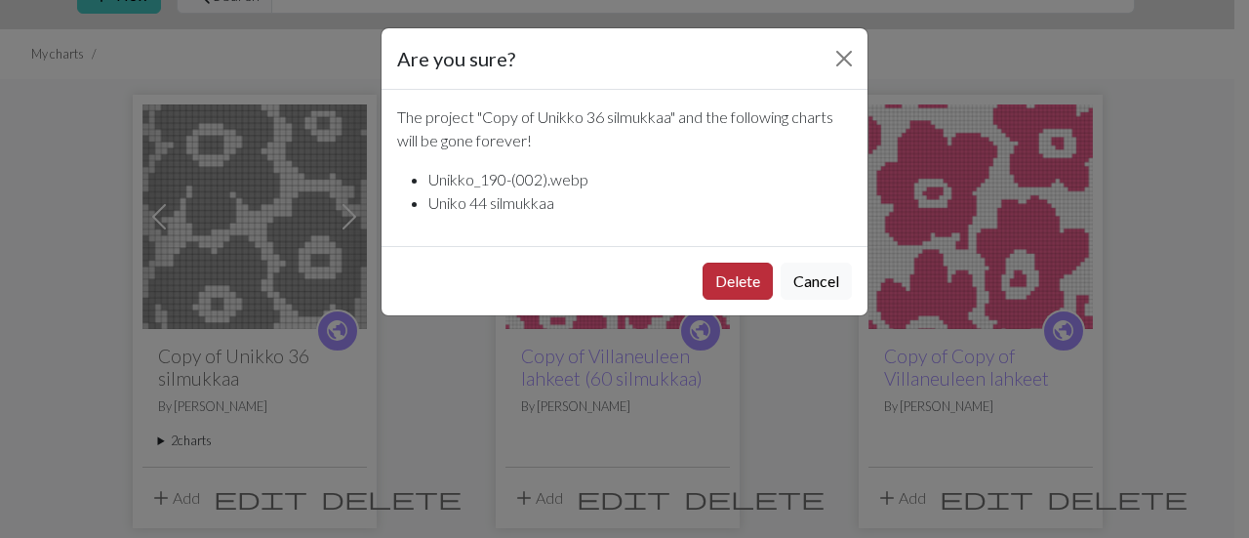
click at [763, 280] on button "Delete" at bounding box center [738, 281] width 70 height 37
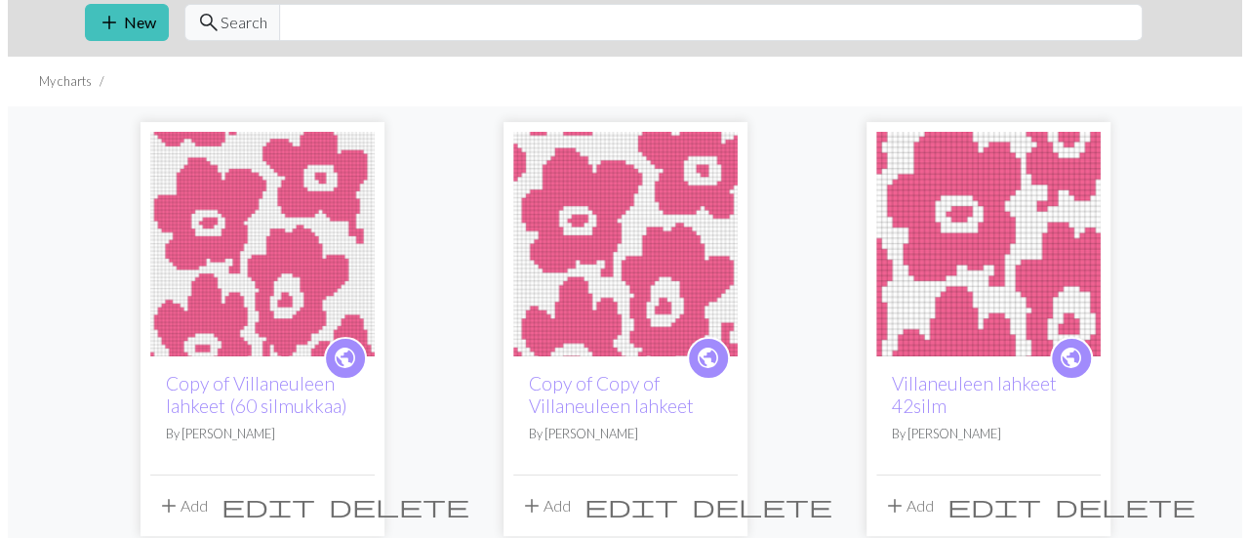
scroll to position [98, 0]
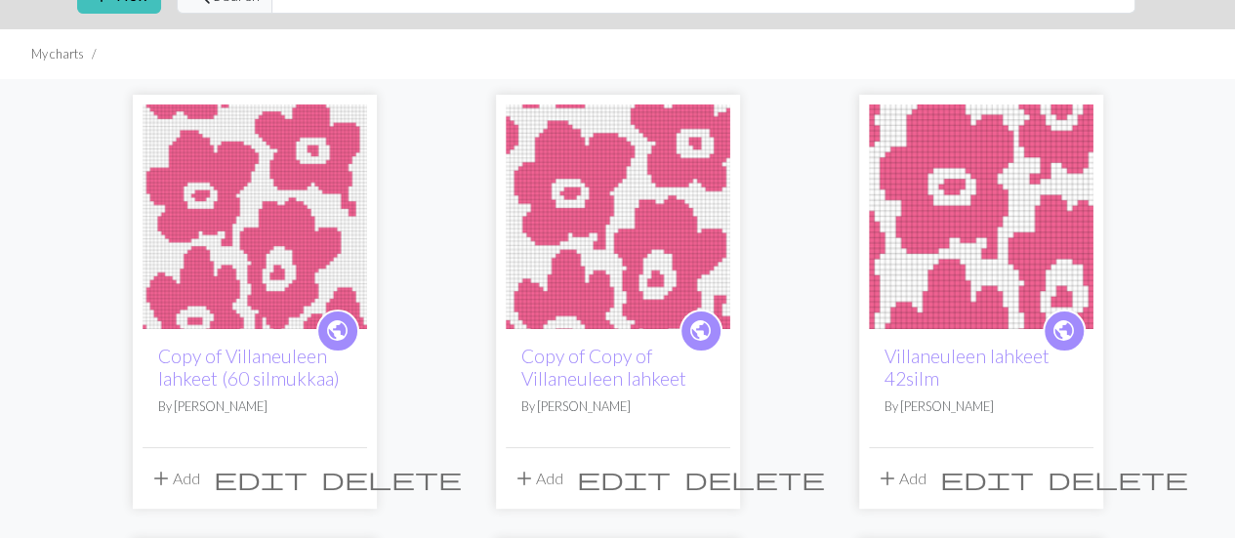
click at [1033, 475] on span "edit" at bounding box center [987, 478] width 94 height 27
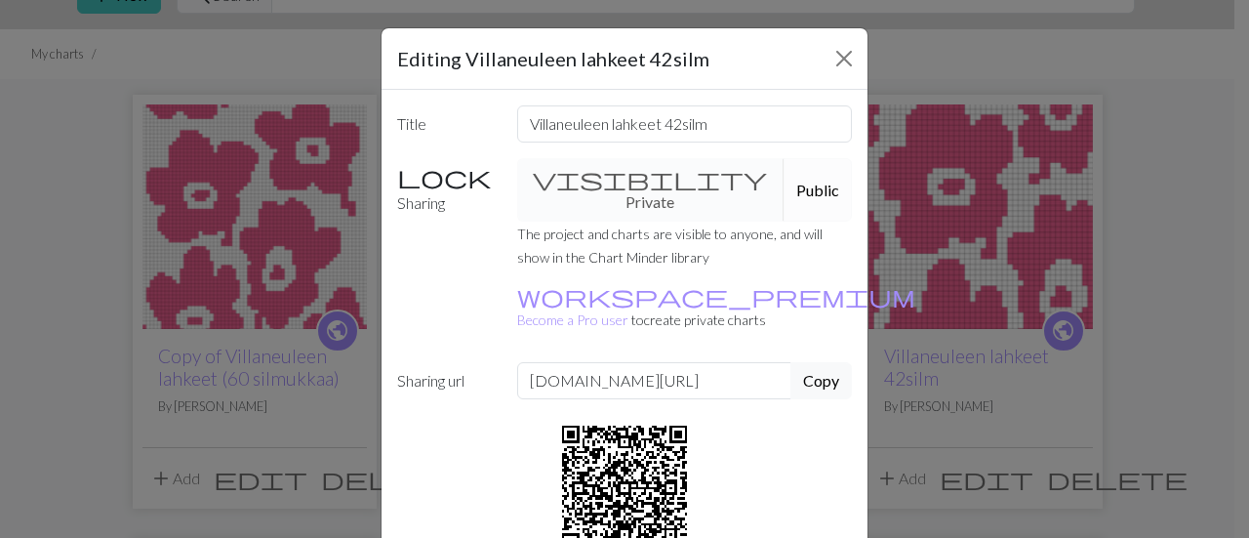
scroll to position [123, 0]
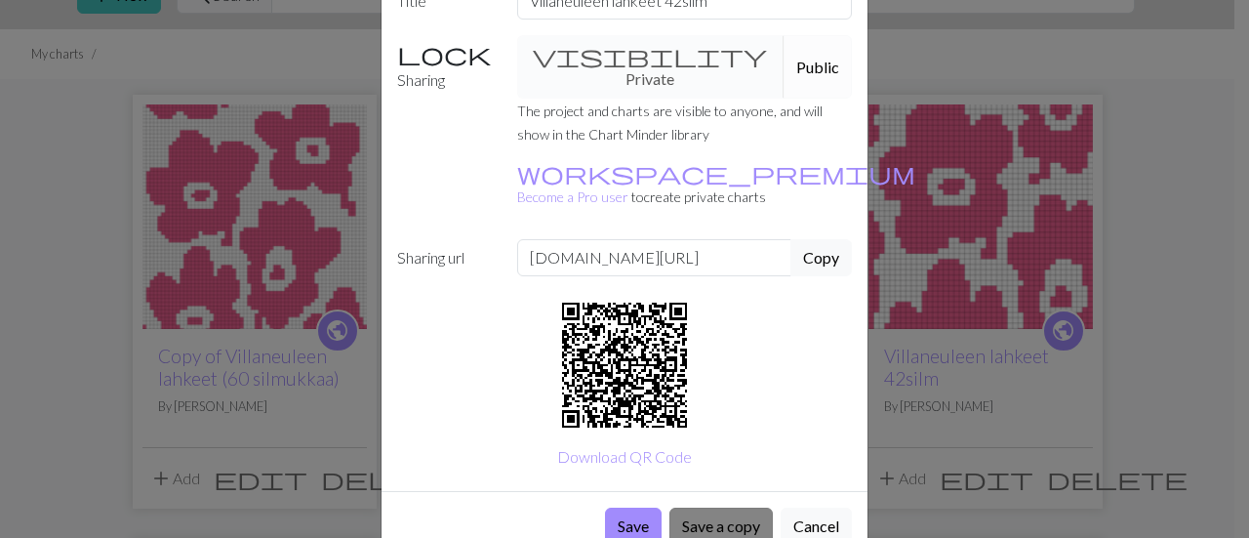
click at [685, 507] on button "Save a copy" at bounding box center [720, 525] width 103 height 37
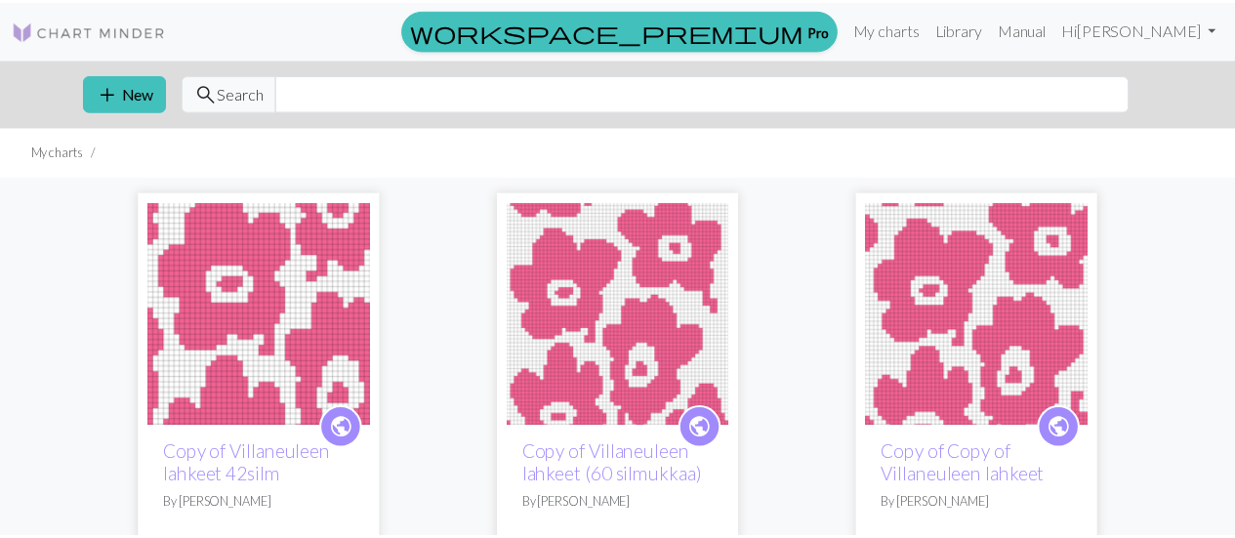
scroll to position [98, 0]
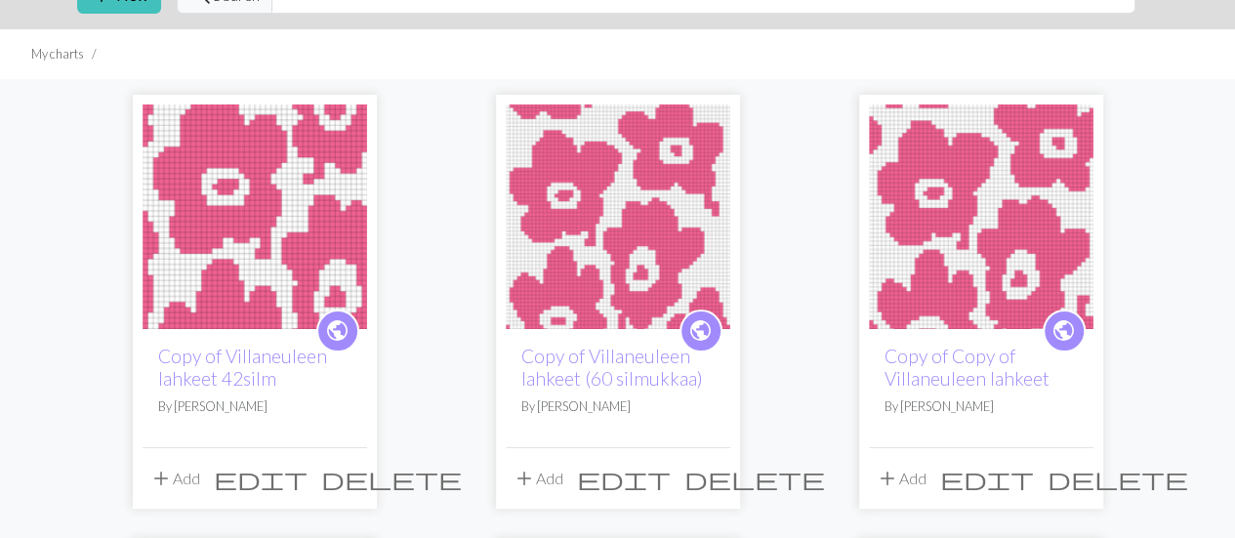
click at [238, 218] on img at bounding box center [254, 216] width 224 height 224
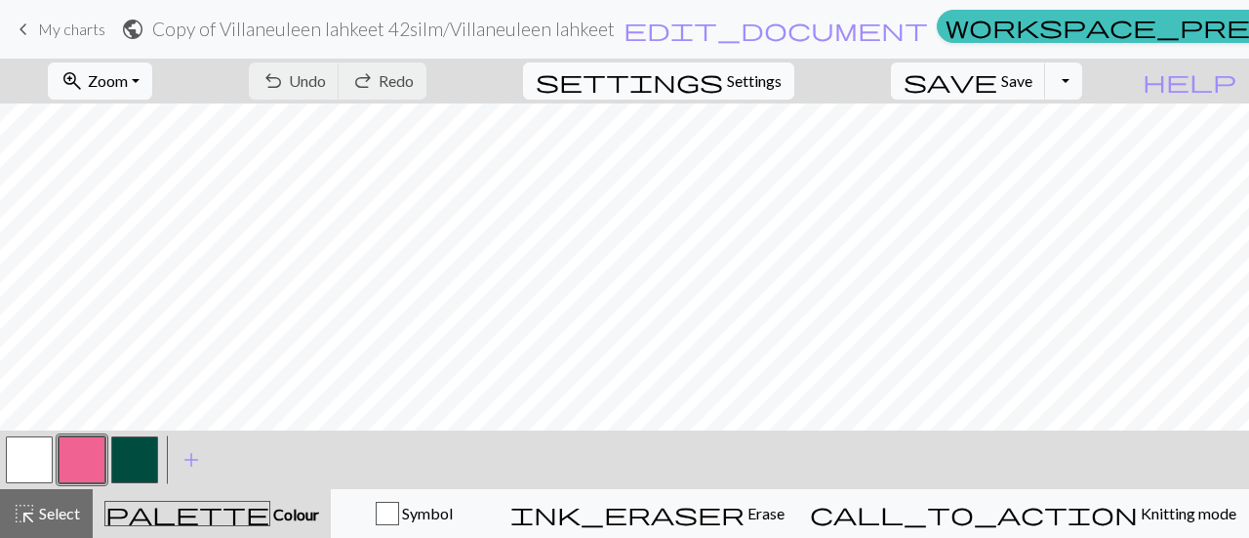
click at [782, 77] on span "Settings" at bounding box center [754, 80] width 55 height 23
select select "aran"
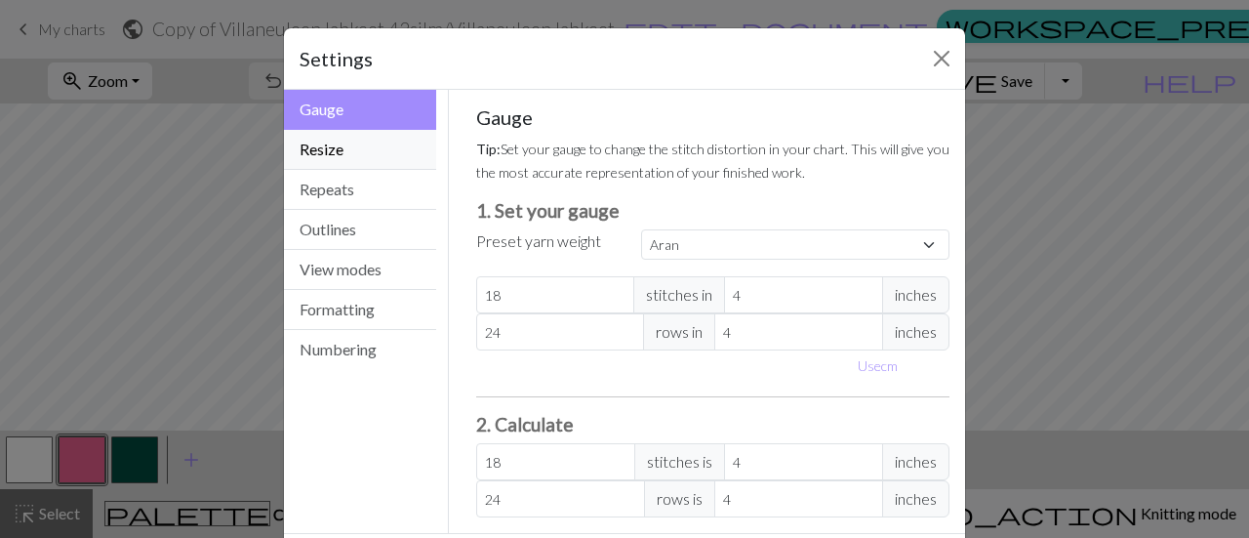
click at [314, 136] on button "Resize" at bounding box center [360, 150] width 152 height 40
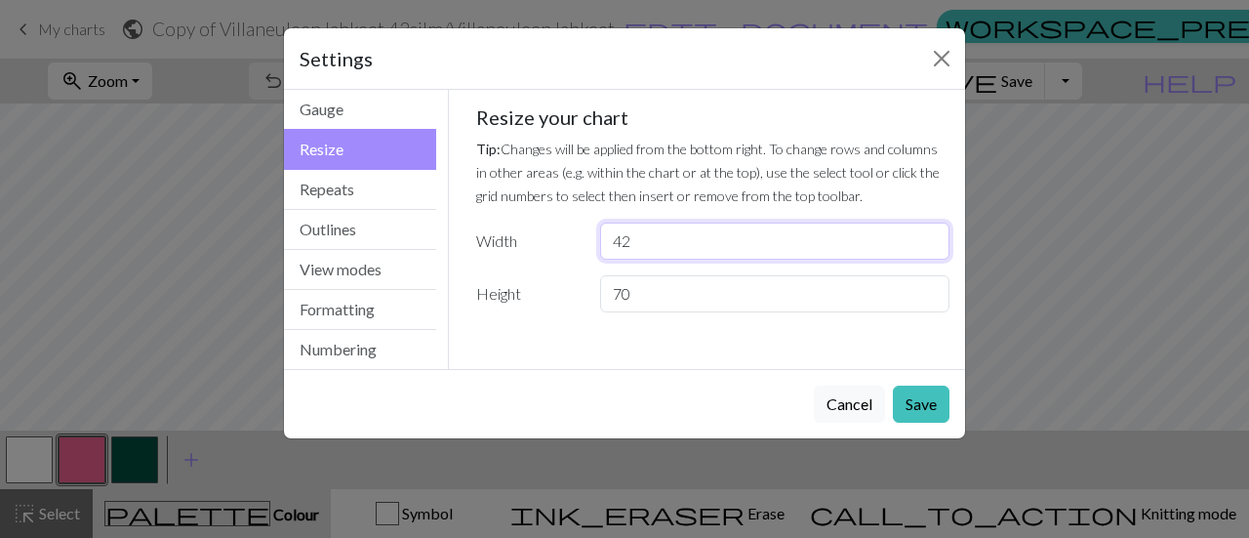
click at [729, 223] on input "42" at bounding box center [774, 241] width 349 height 37
type input "48"
click at [915, 401] on button "Save" at bounding box center [921, 403] width 57 height 37
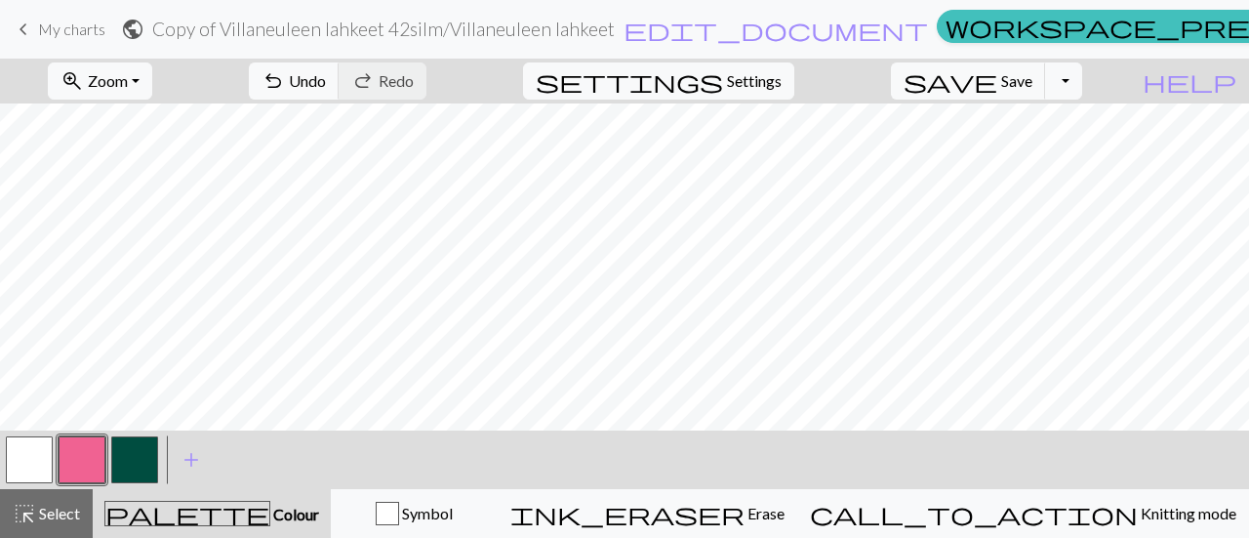
click at [27, 26] on span "keyboard_arrow_left" at bounding box center [23, 29] width 23 height 27
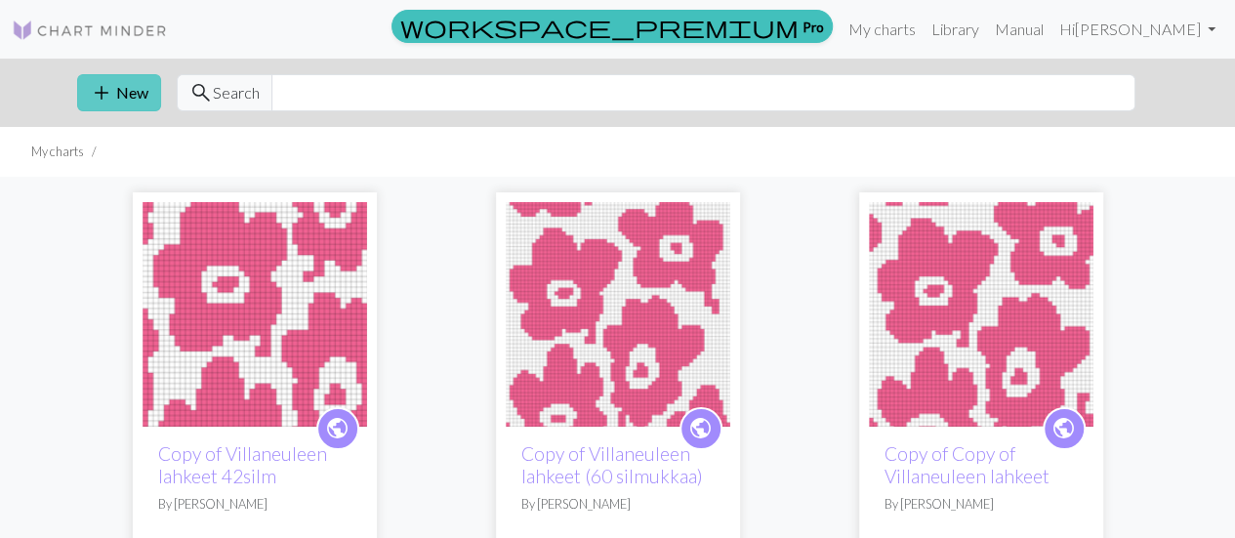
click at [159, 88] on button "add New" at bounding box center [119, 92] width 84 height 37
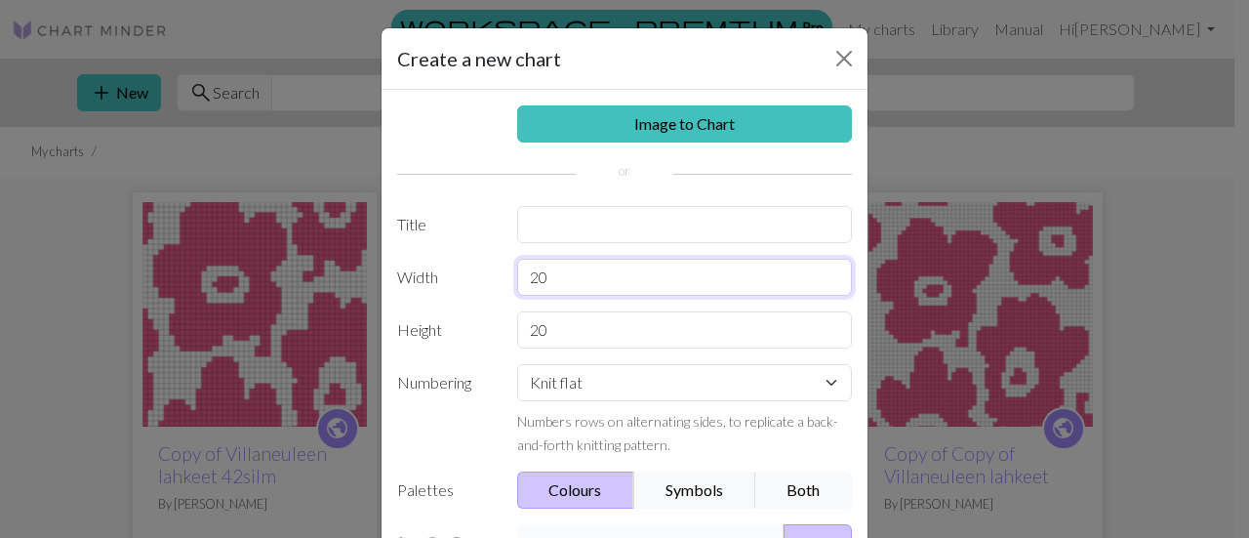
click at [646, 284] on input "20" at bounding box center [685, 277] width 336 height 37
type input "48"
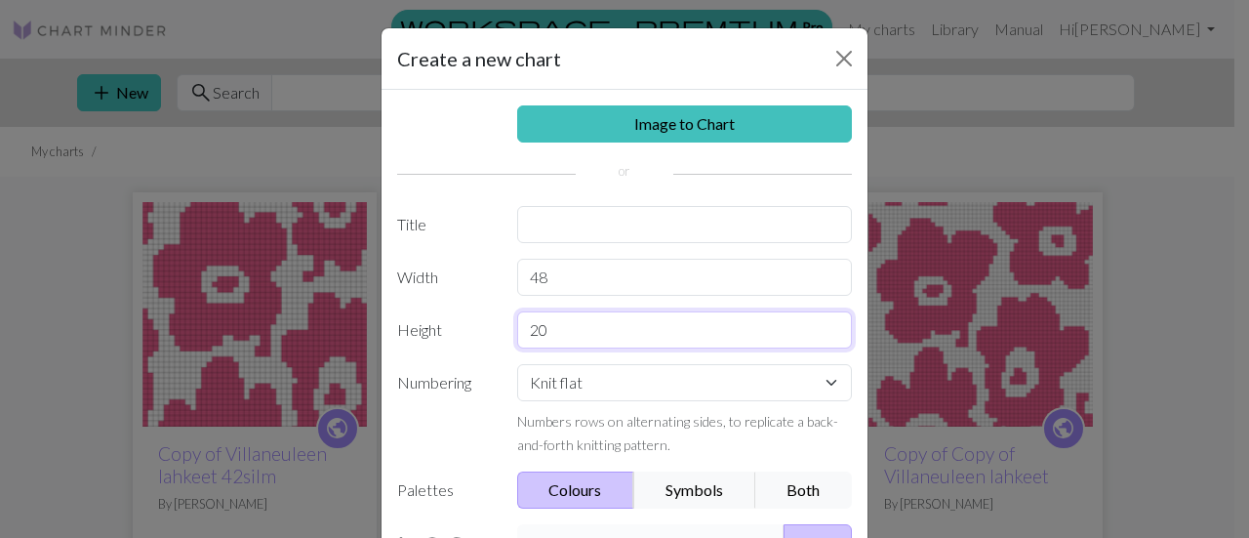
drag, startPoint x: 556, startPoint y: 317, endPoint x: 473, endPoint y: 317, distance: 83.0
click at [473, 317] on div "Height 20" at bounding box center [624, 329] width 478 height 37
type input "50"
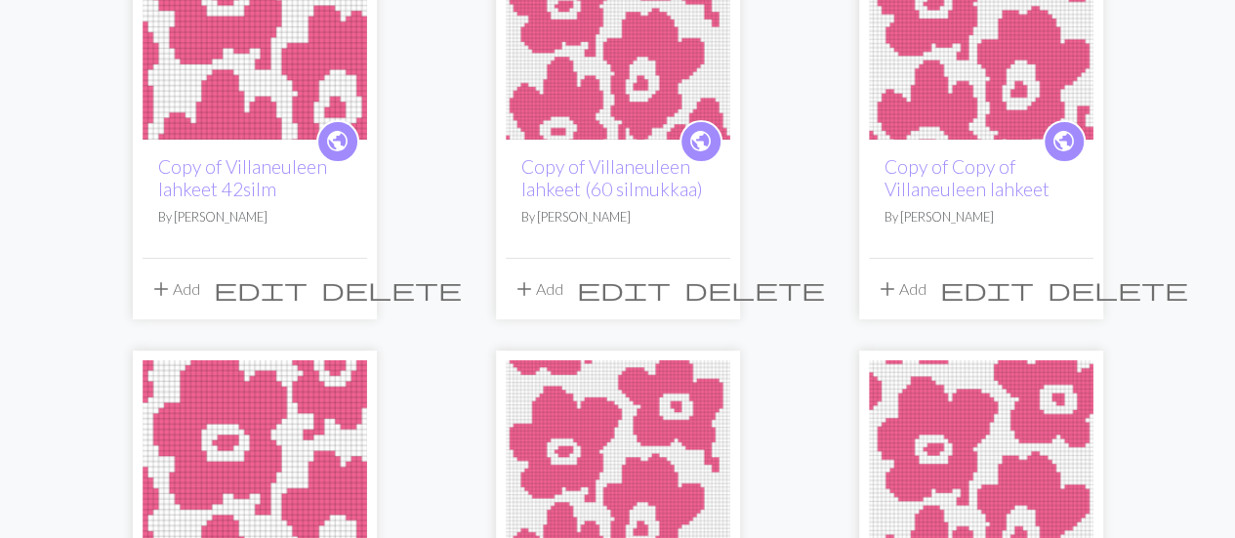
scroll to position [293, 0]
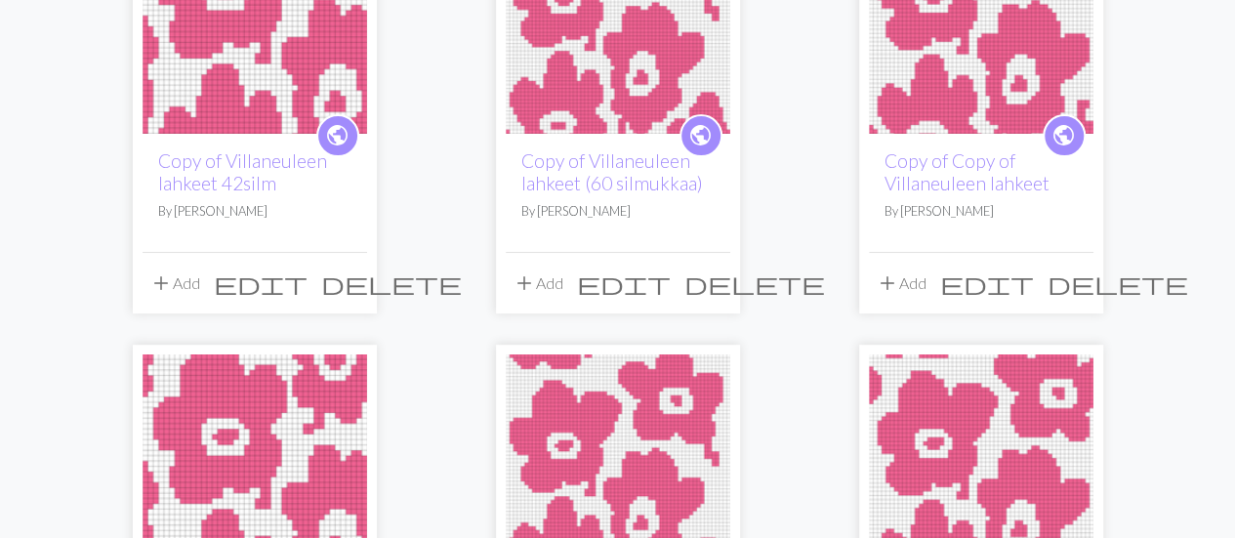
click at [712, 280] on span "delete" at bounding box center [754, 282] width 141 height 27
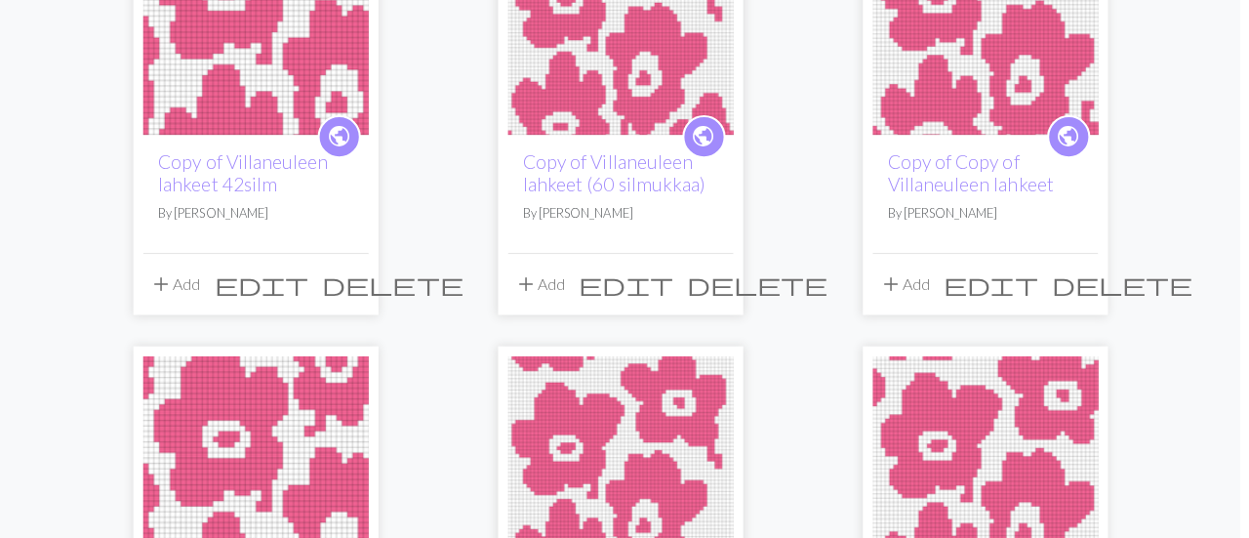
click at [712, 280] on div "Are you sure? The project " Copy of Villaneuleen lahkeet (60 silmukkaa) " and t…" at bounding box center [624, 269] width 1249 height 538
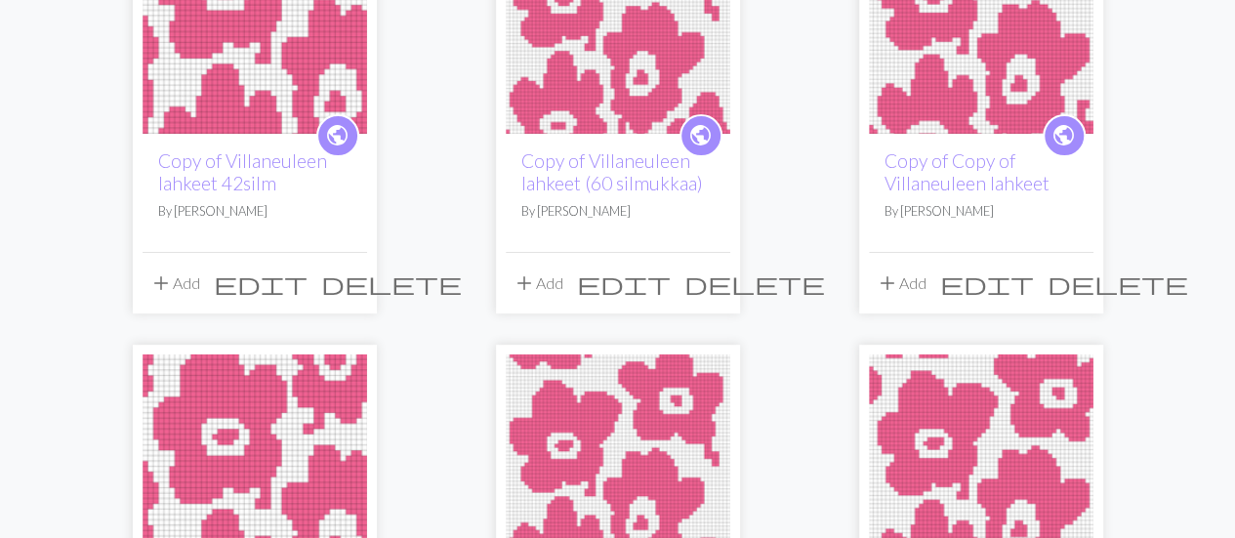
click at [714, 280] on span "delete" at bounding box center [754, 282] width 141 height 27
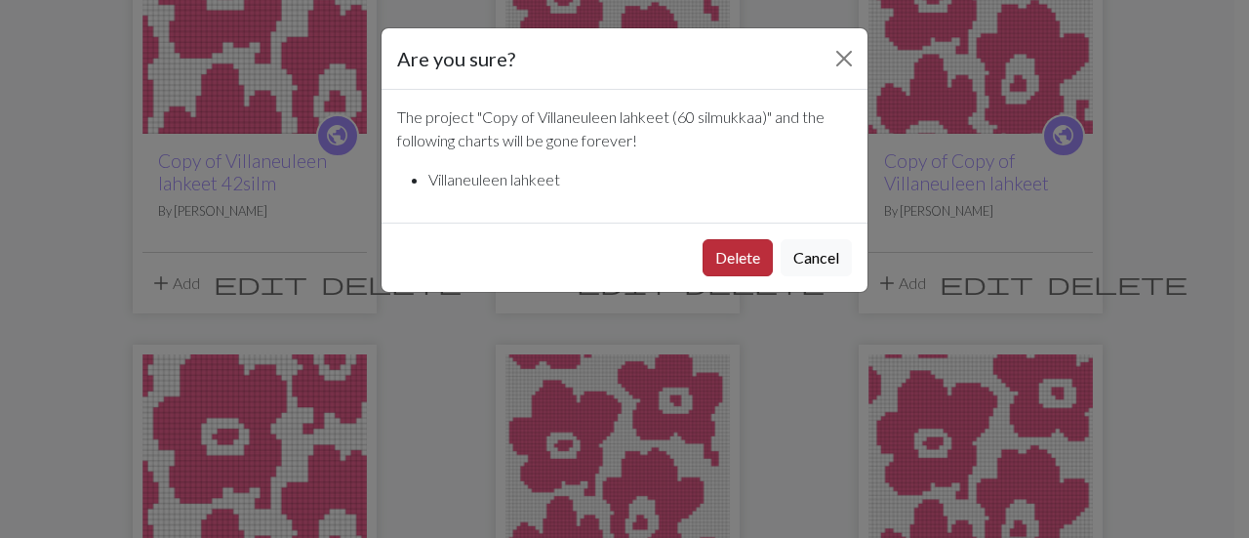
click at [736, 244] on button "Delete" at bounding box center [738, 257] width 70 height 37
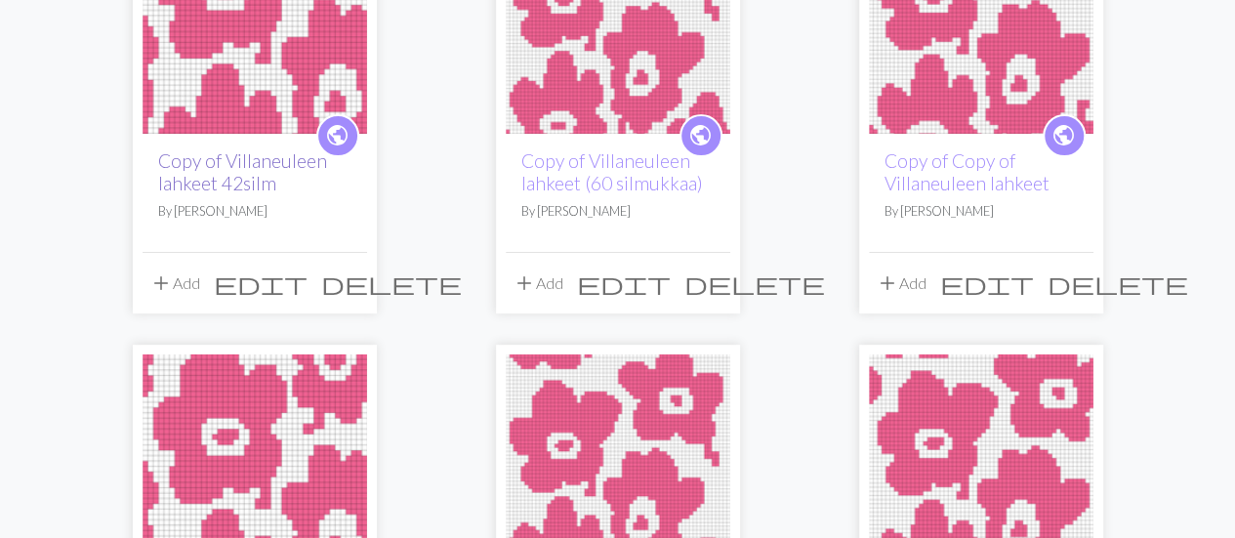
click at [278, 170] on link "Copy of Villaneuleen lahkeet 42silm" at bounding box center [242, 171] width 169 height 45
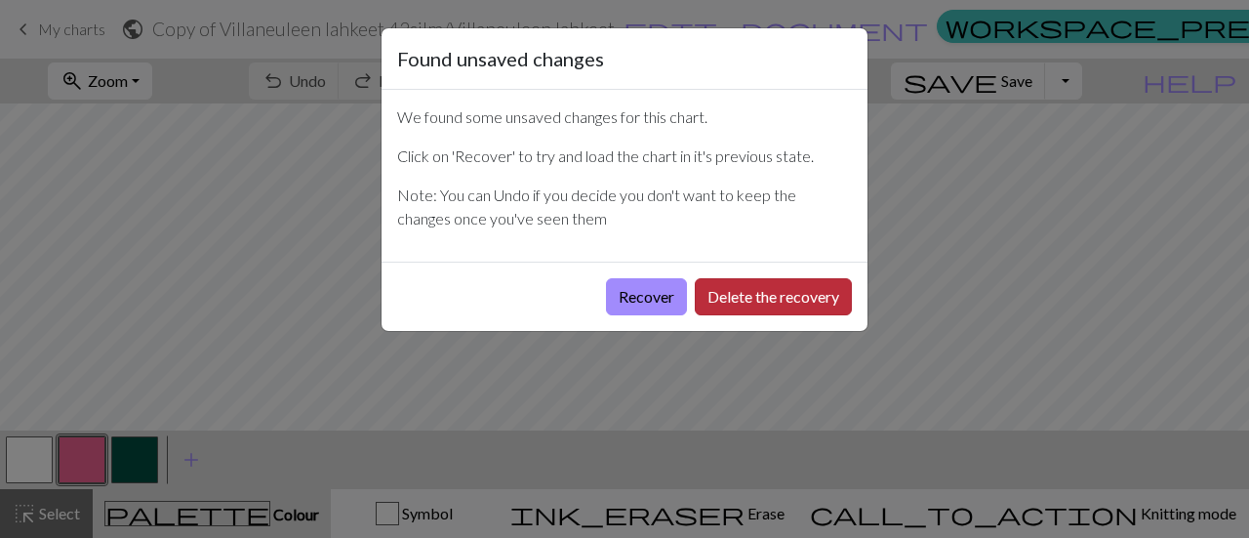
click at [712, 302] on button "Delete the recovery" at bounding box center [773, 296] width 157 height 37
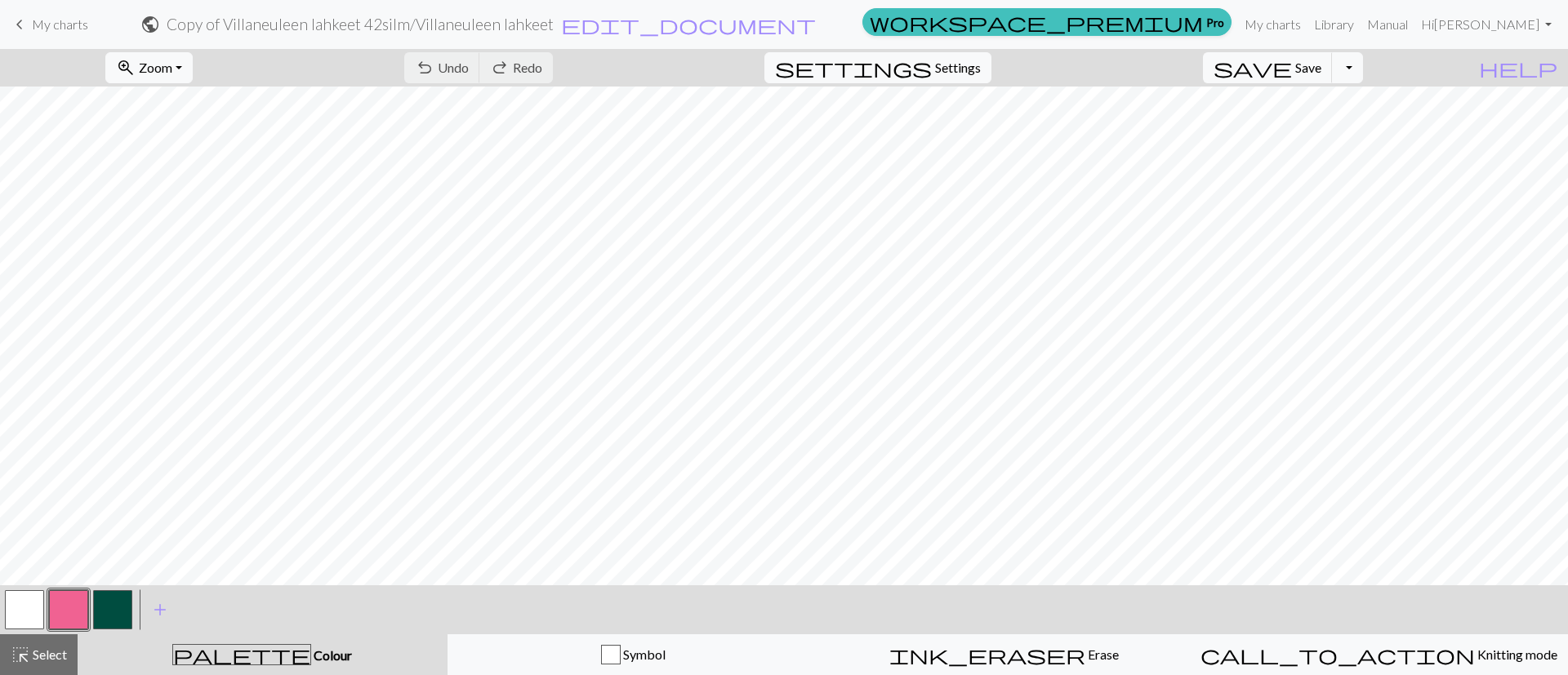
click at [258, 449] on div "palette Colour Colour" at bounding box center [262, 654] width 351 height 21
click at [60, 449] on button "button" at bounding box center [69, 610] width 39 height 39
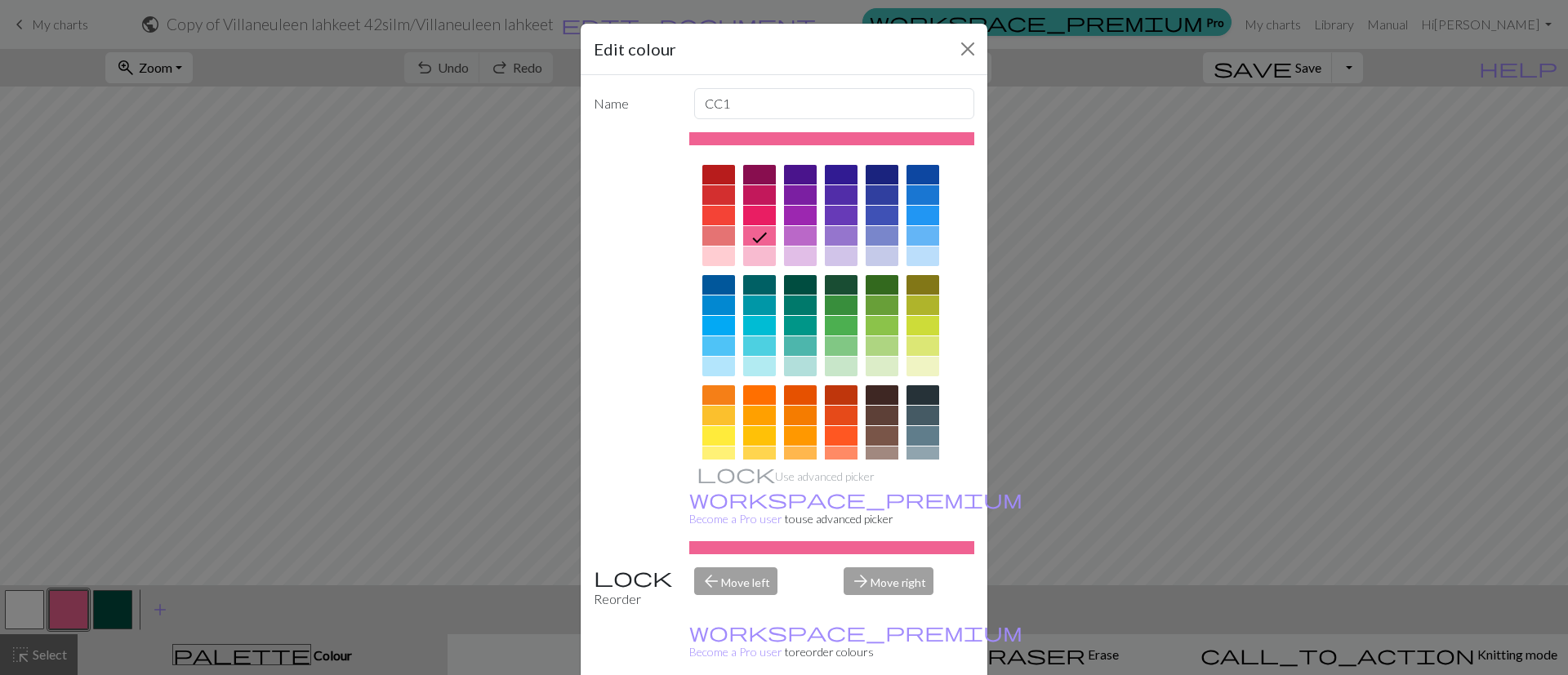
click at [261, 449] on div "Edit colour Name CC1 Use advanced picker workspace_premium Become a Pro user to…" at bounding box center [784, 337] width 1568 height 675
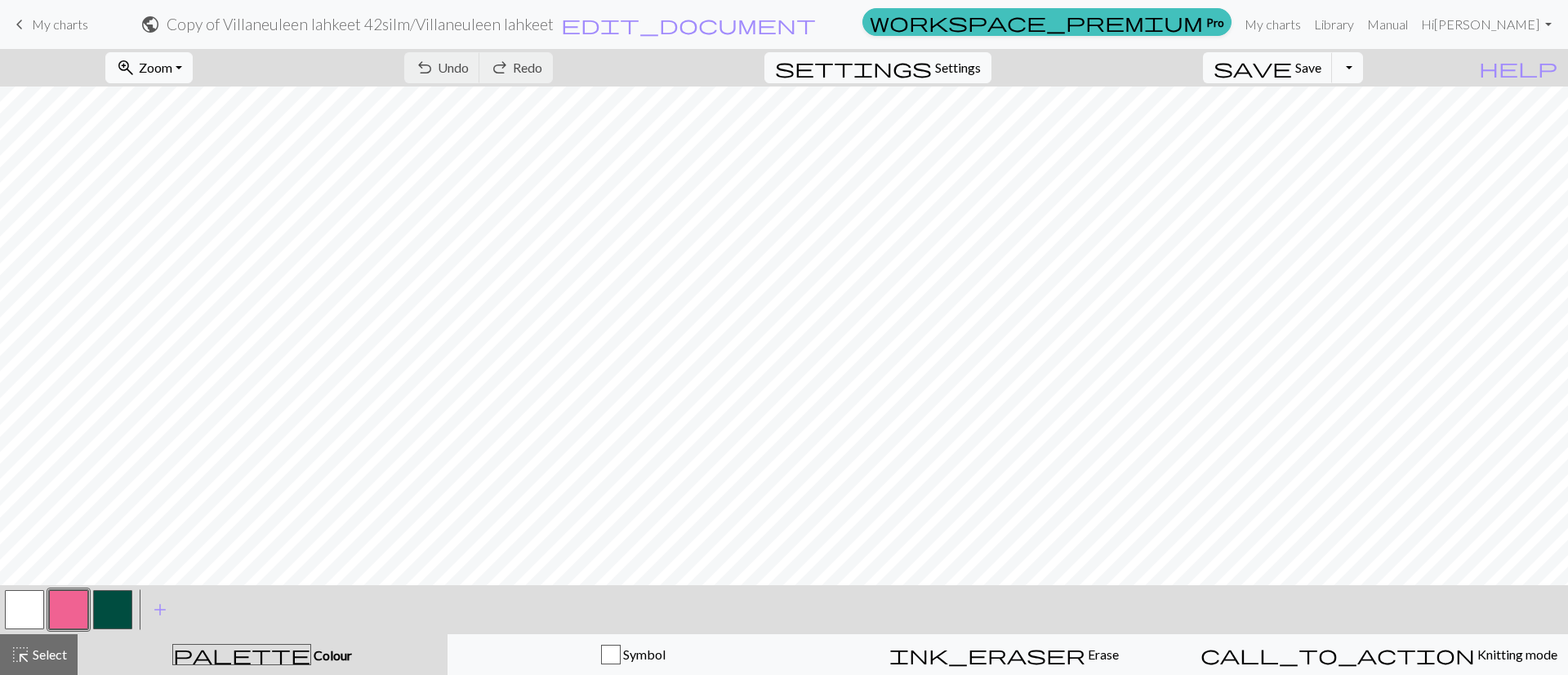
click at [269, 449] on button "palette Colour Colour" at bounding box center [263, 654] width 370 height 41
click at [22, 449] on button "button" at bounding box center [24, 610] width 39 height 39
click at [27, 449] on span "highlight_alt" at bounding box center [20, 654] width 19 height 23
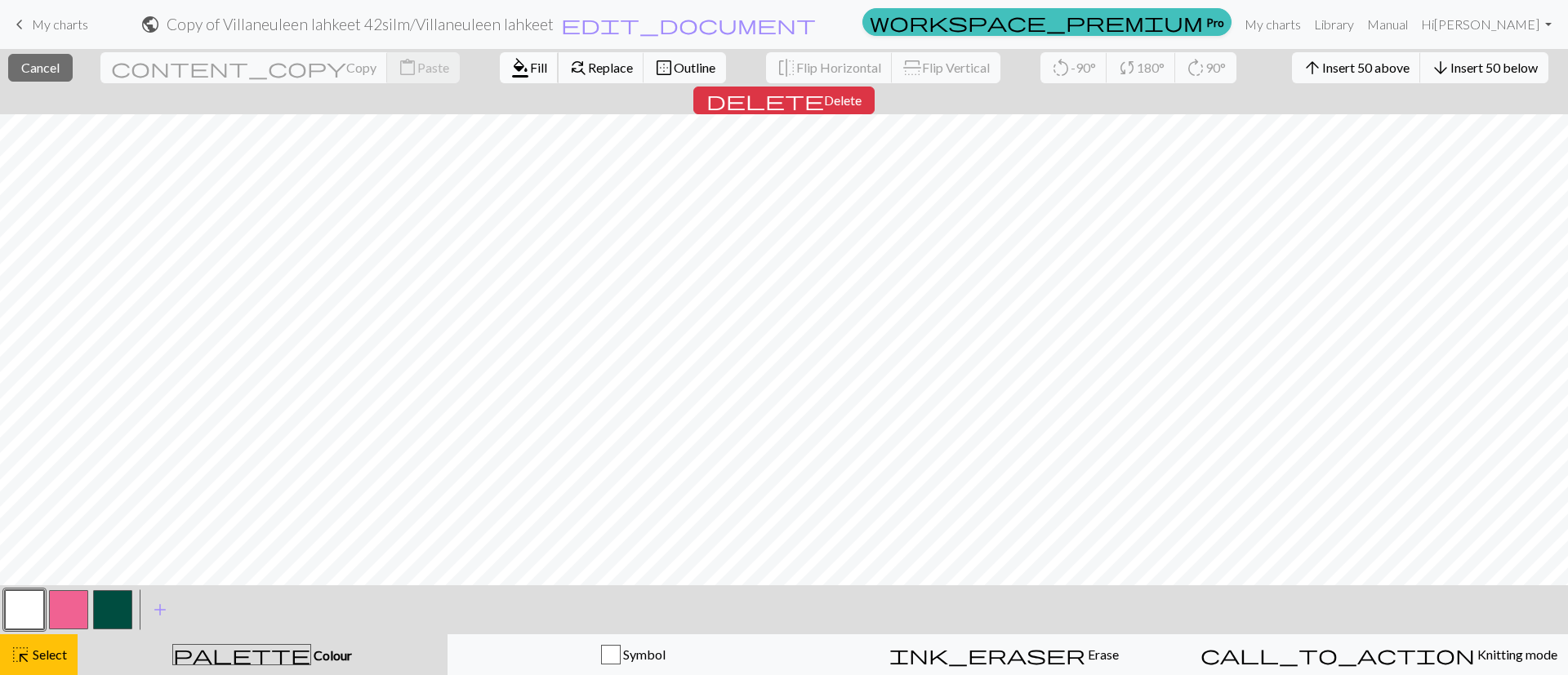
click at [530, 70] on span "Fill" at bounding box center [538, 67] width 17 height 16
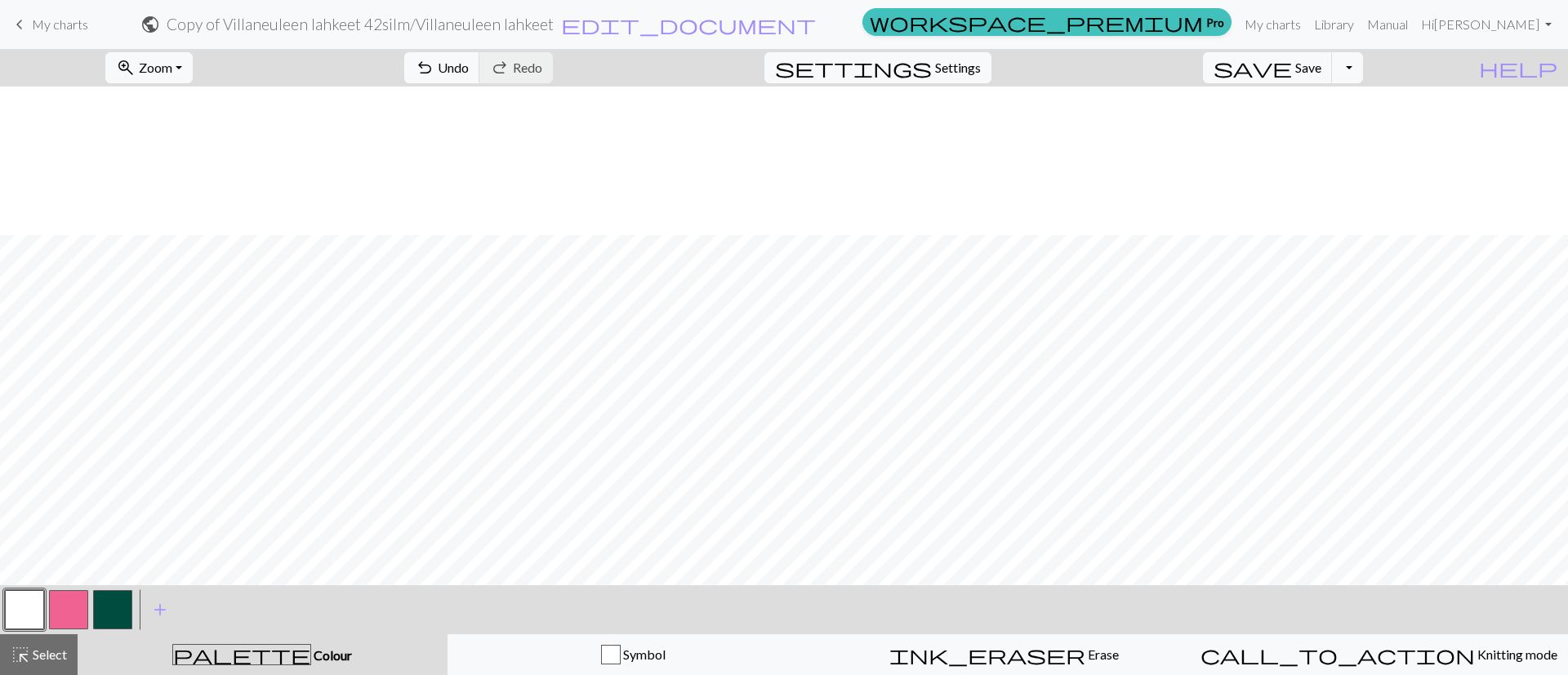
scroll to position [149, 0]
click at [52, 449] on span "Select" at bounding box center [49, 654] width 37 height 16
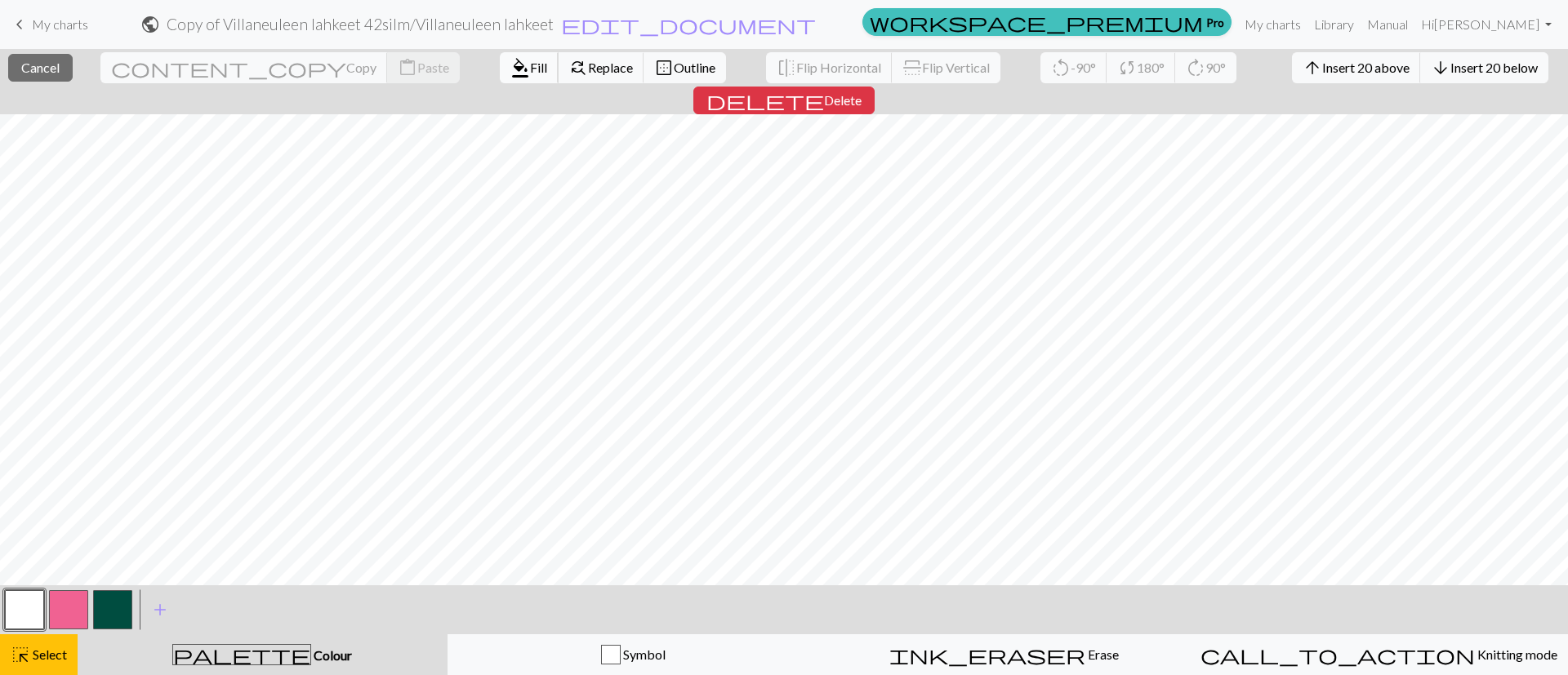
click at [530, 64] on span "Fill" at bounding box center [538, 67] width 17 height 16
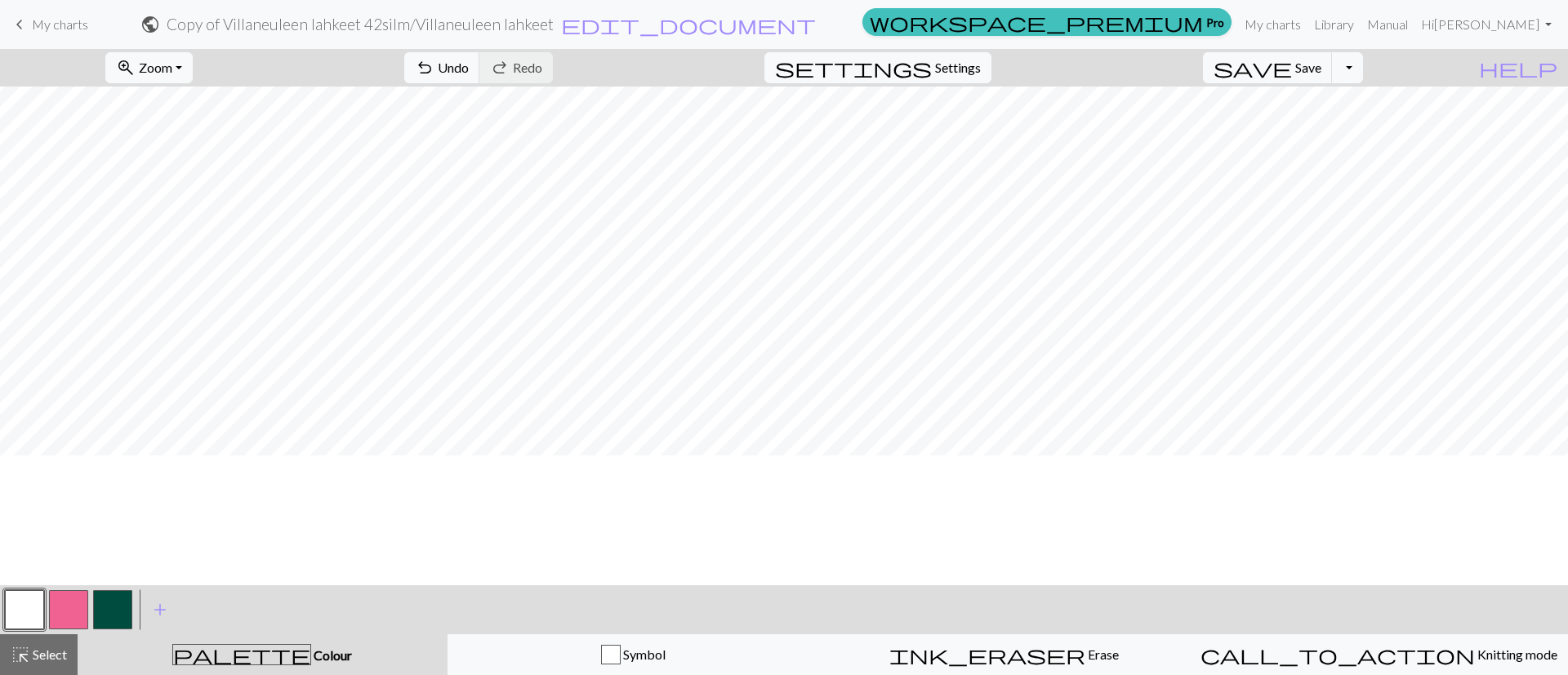
scroll to position [0, 0]
click at [1044, 59] on button "Toggle Dropdown" at bounding box center [1347, 67] width 31 height 31
click at [1044, 134] on button "save_alt Download" at bounding box center [1227, 130] width 269 height 26
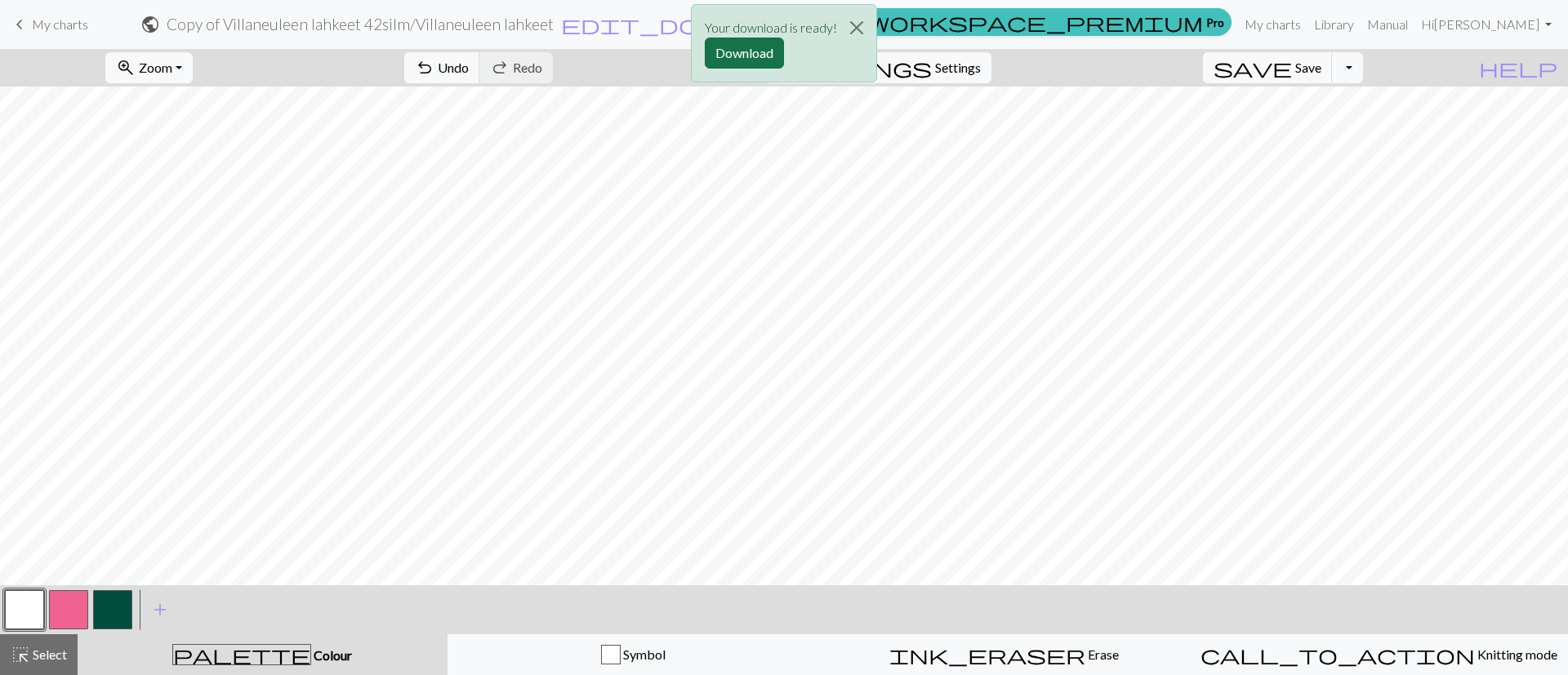
click at [746, 59] on button "Download" at bounding box center [744, 53] width 79 height 31
